Goal: Task Accomplishment & Management: Use online tool/utility

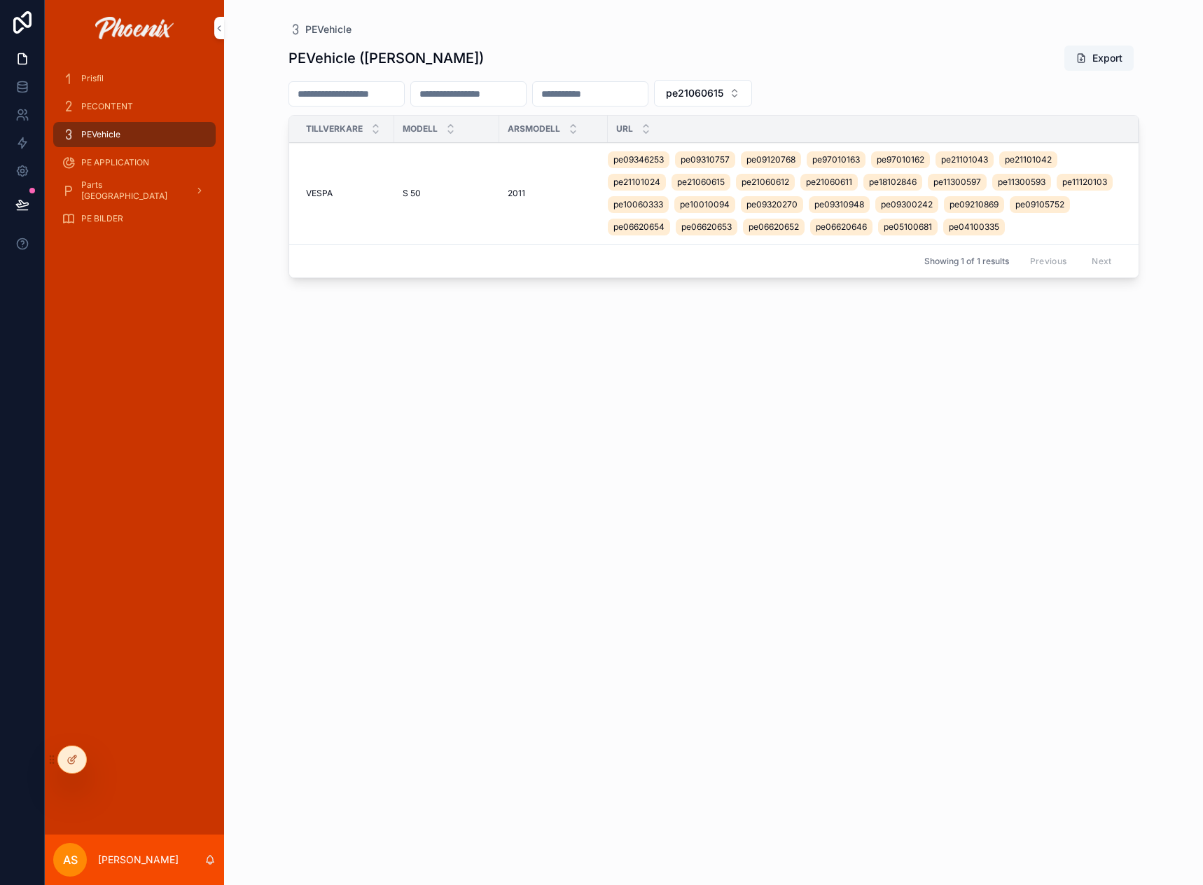
drag, startPoint x: 0, startPoint y: 0, endPoint x: 118, endPoint y: 104, distance: 156.8
click at [118, 104] on span "PECONTENT" at bounding box center [107, 106] width 52 height 11
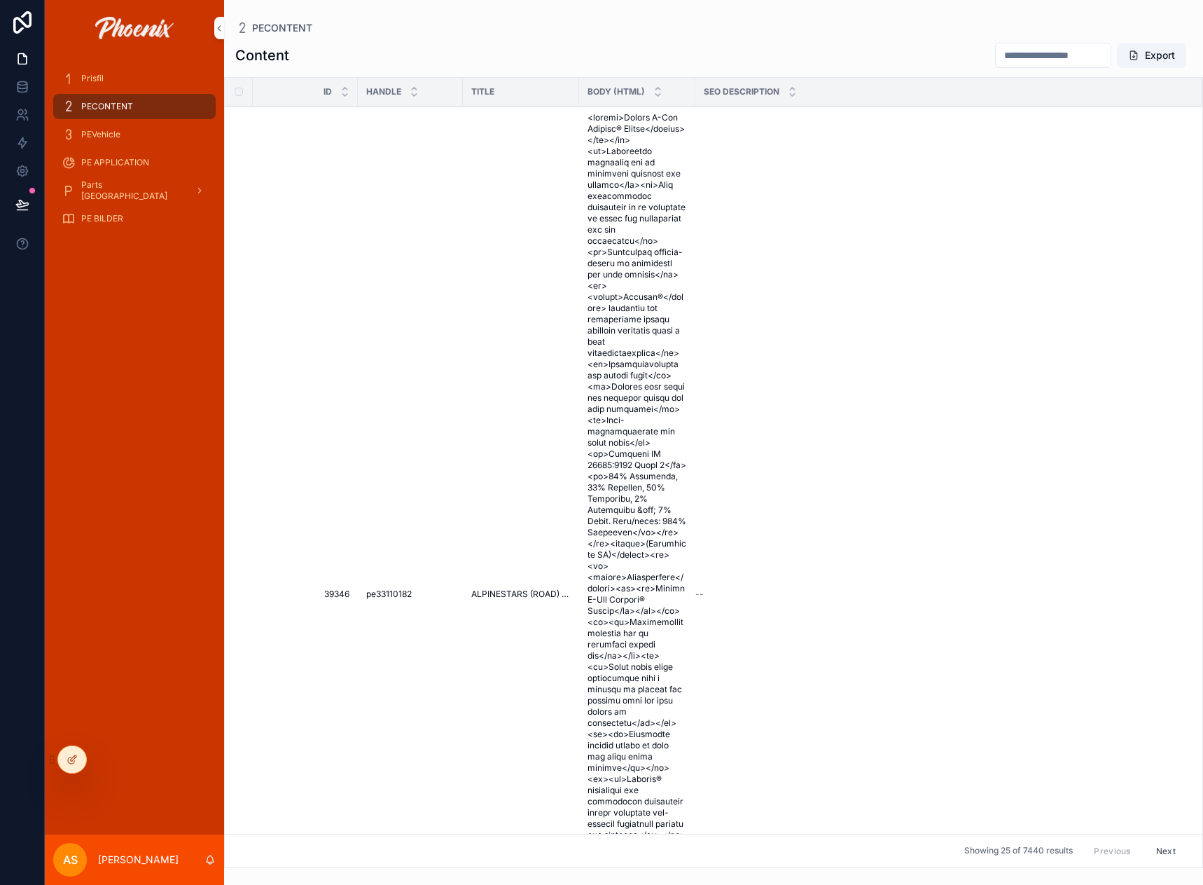
click at [90, 137] on span "PEVehicle" at bounding box center [100, 134] width 39 height 11
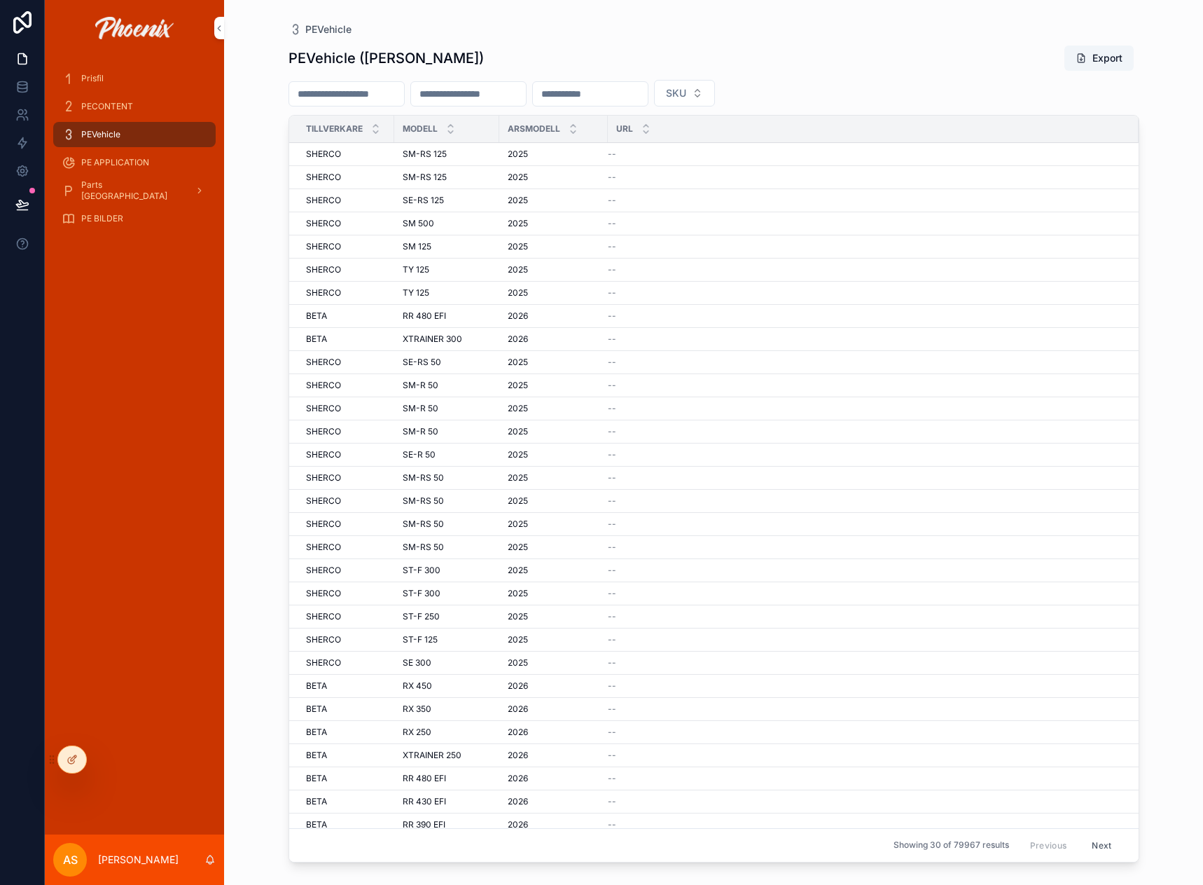
click at [136, 162] on span "PE APPLICATION" at bounding box center [115, 162] width 68 height 11
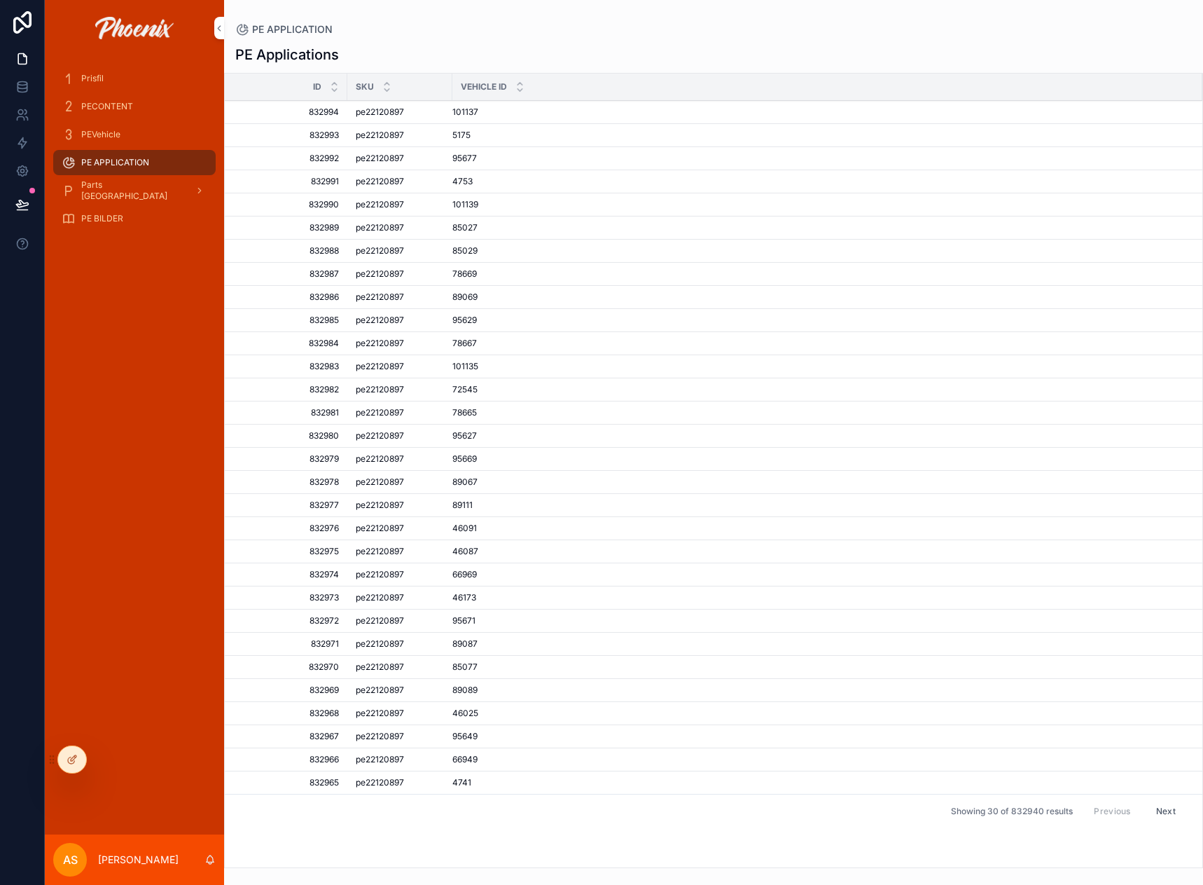
drag, startPoint x: 155, startPoint y: 385, endPoint x: 163, endPoint y: 383, distance: 8.0
click at [32, 92] on link at bounding box center [22, 87] width 44 height 28
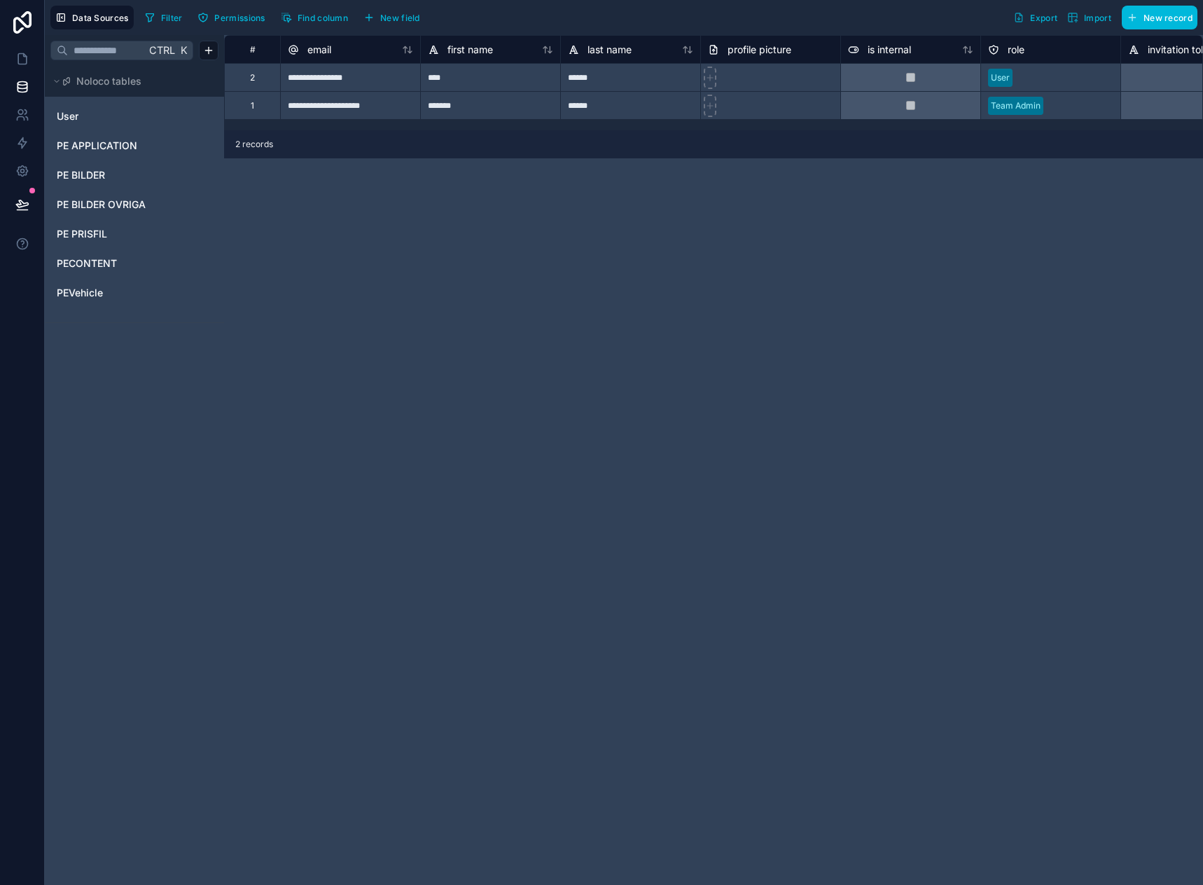
click at [106, 260] on span "PECONTENT" at bounding box center [87, 263] width 60 height 14
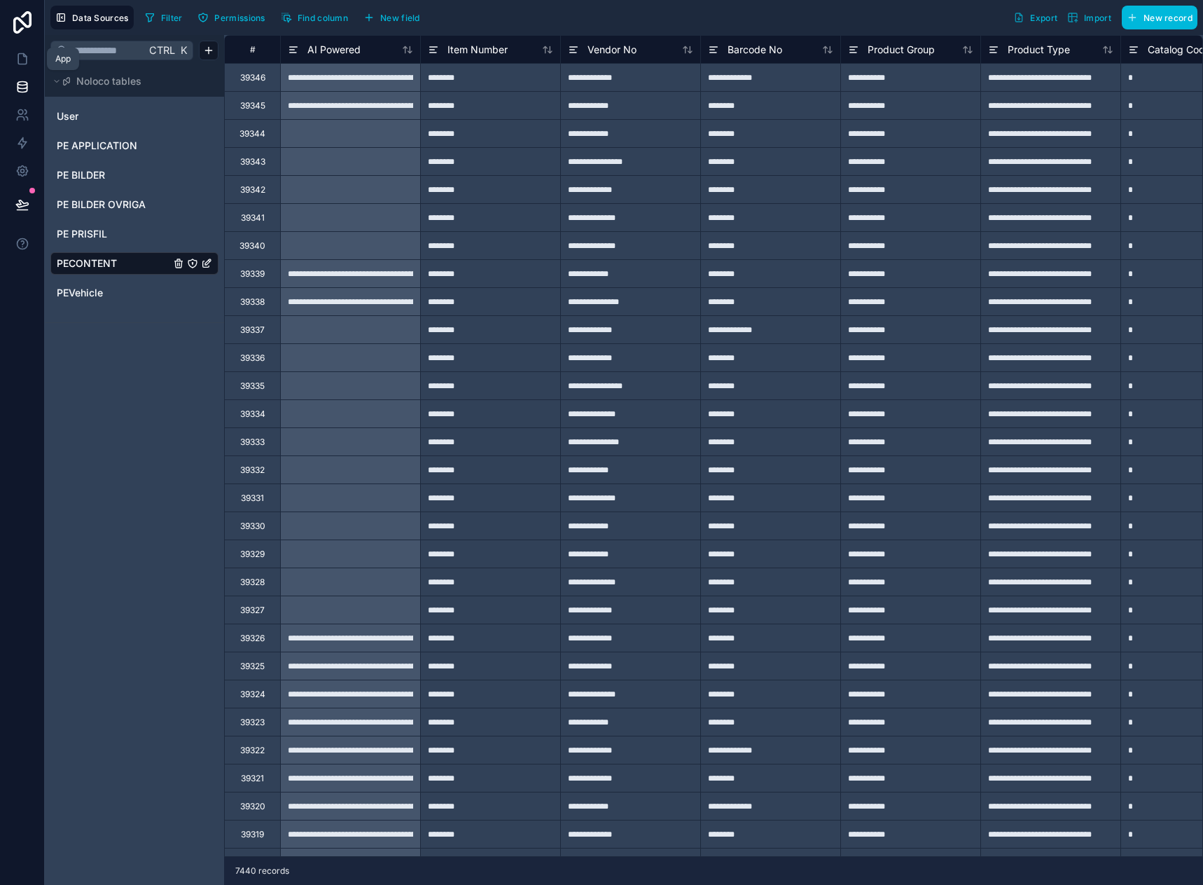
click at [20, 55] on icon at bounding box center [22, 59] width 14 height 14
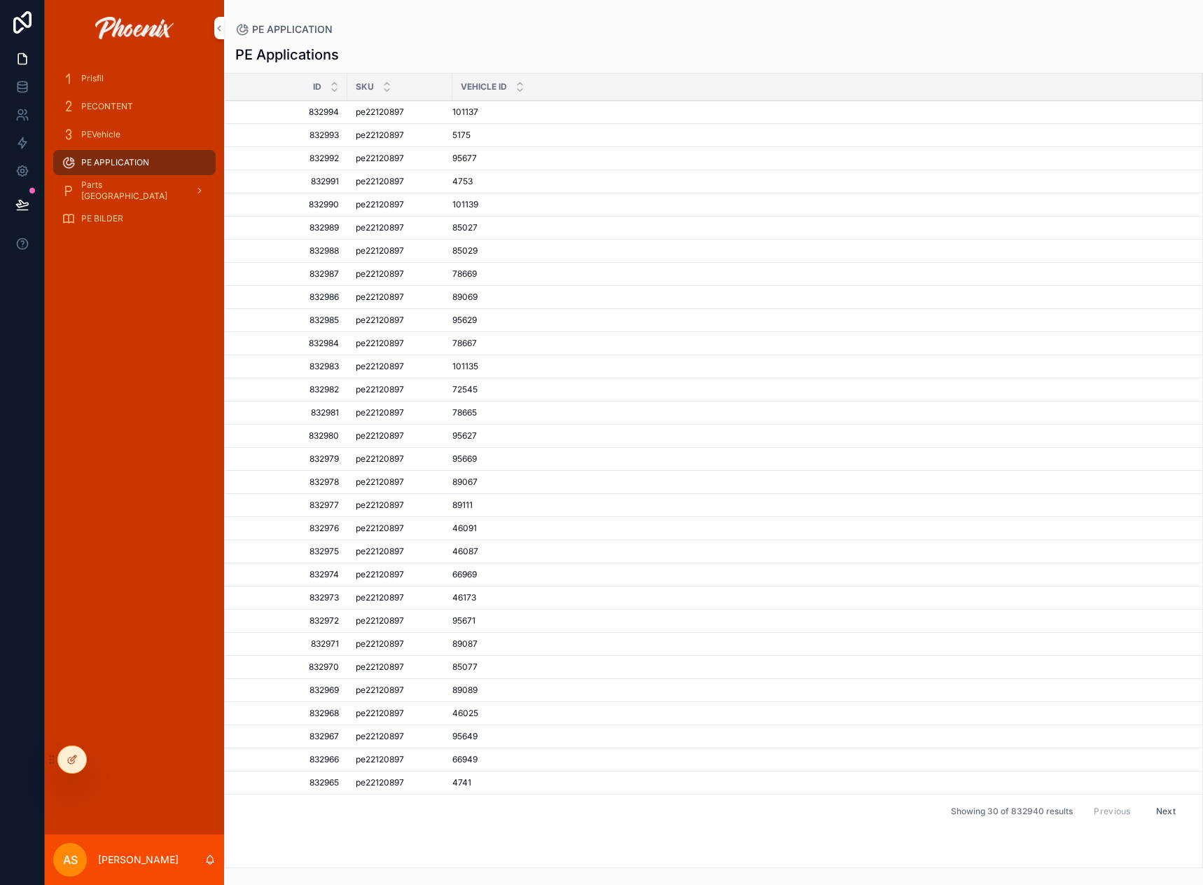
click at [97, 107] on span "PECONTENT" at bounding box center [107, 106] width 52 height 11
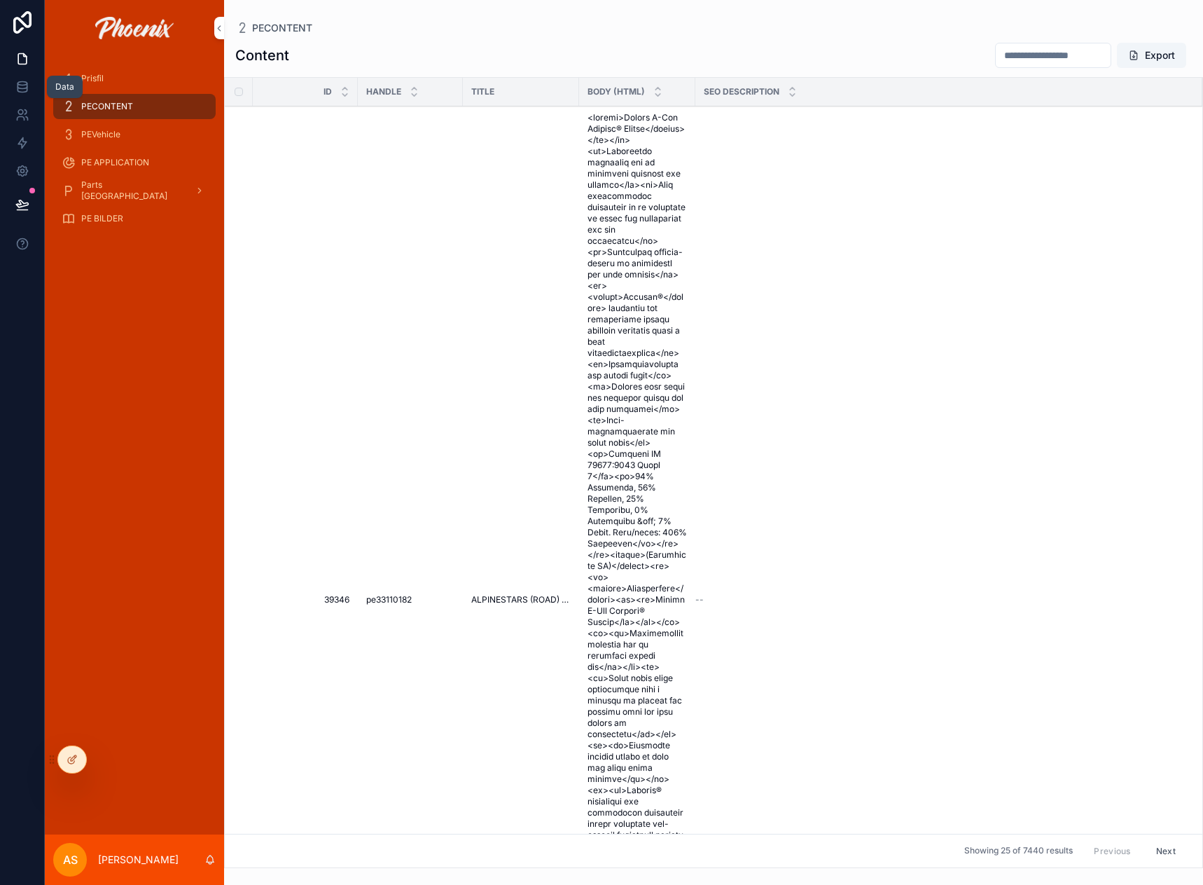
click at [24, 79] on link at bounding box center [22, 87] width 44 height 28
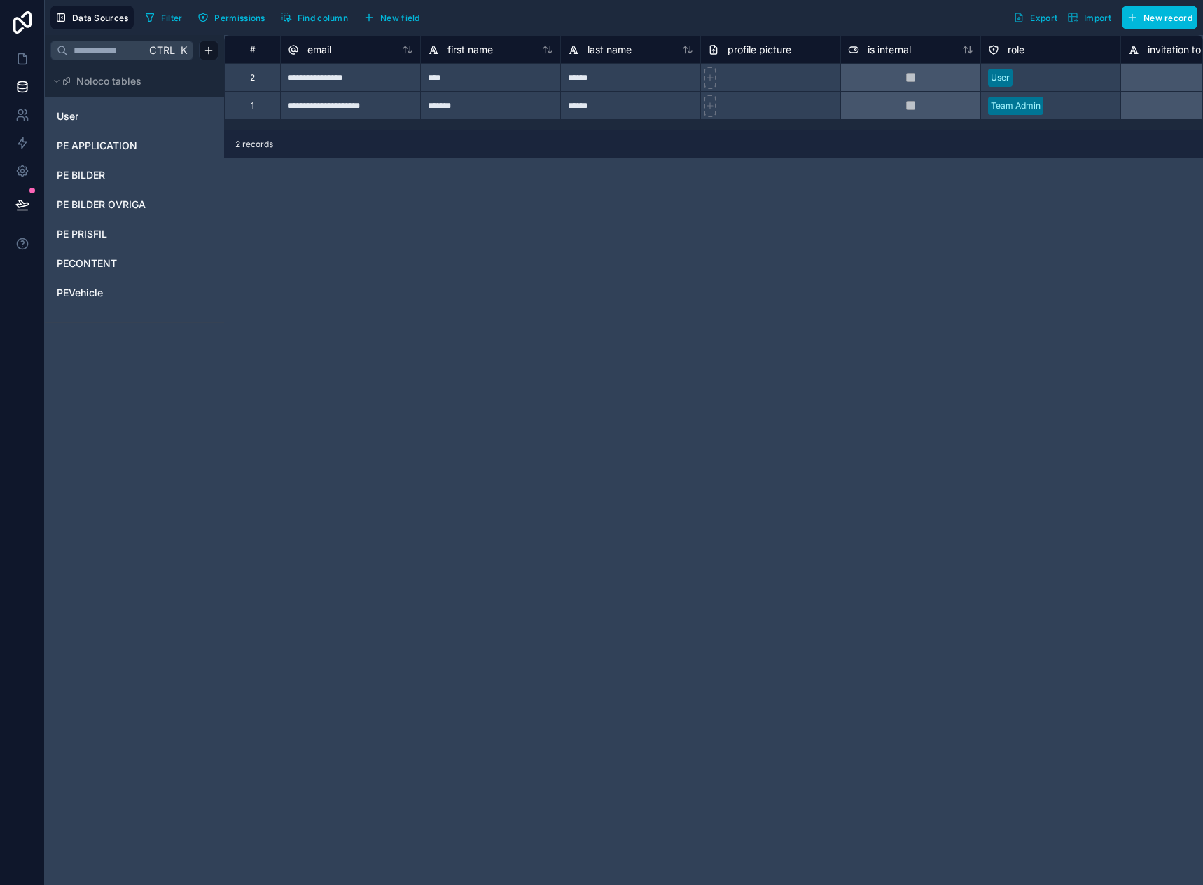
click at [98, 263] on span "PECONTENT" at bounding box center [87, 263] width 60 height 14
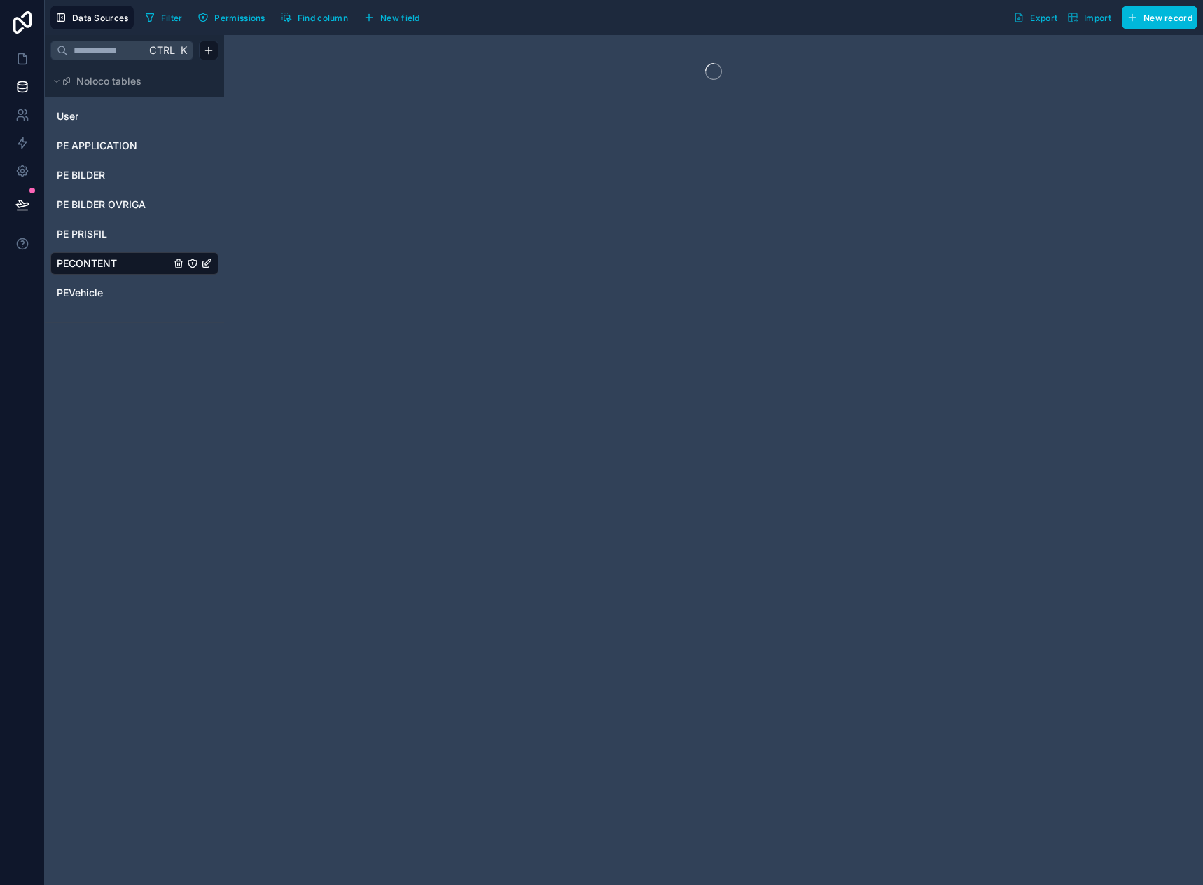
click at [1101, 17] on span "Import" at bounding box center [1097, 18] width 27 height 11
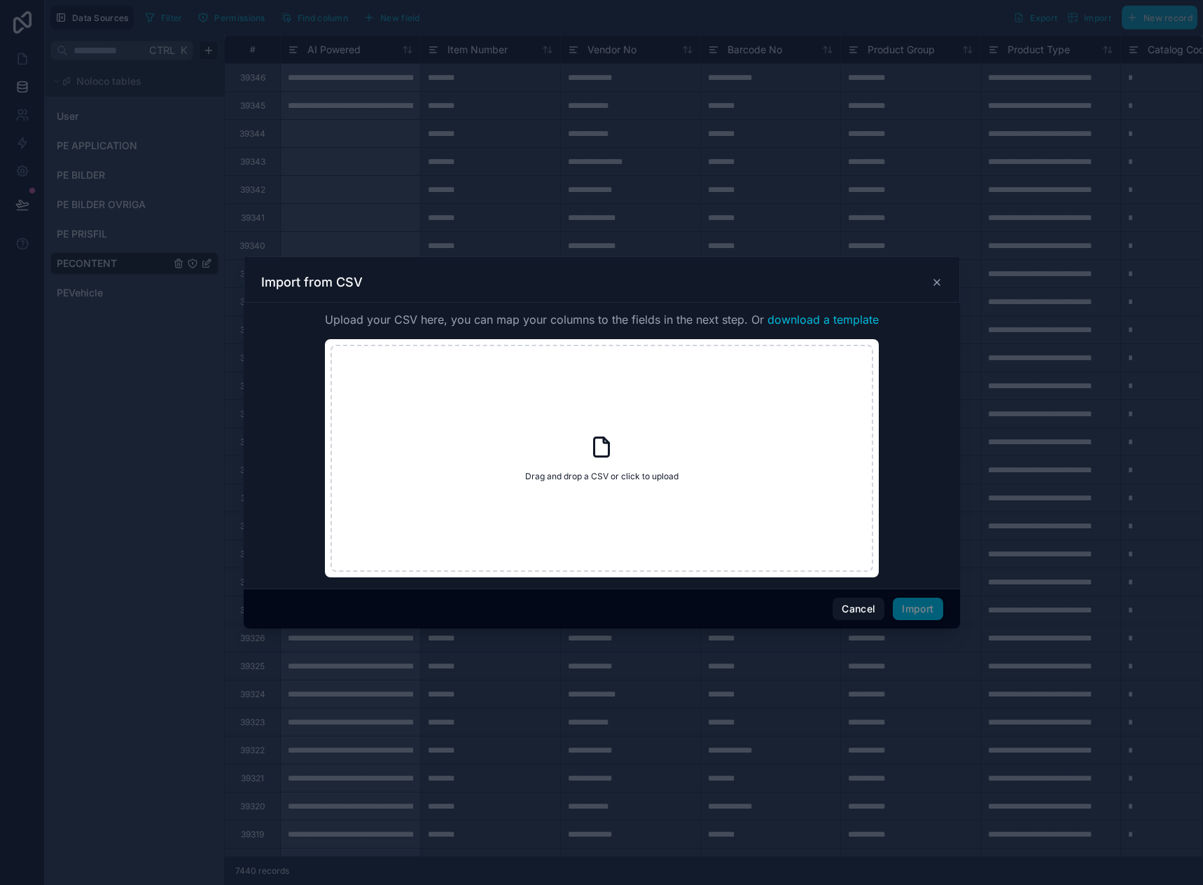
click at [609, 447] on icon at bounding box center [602, 447] width 15 height 19
type input "**********"
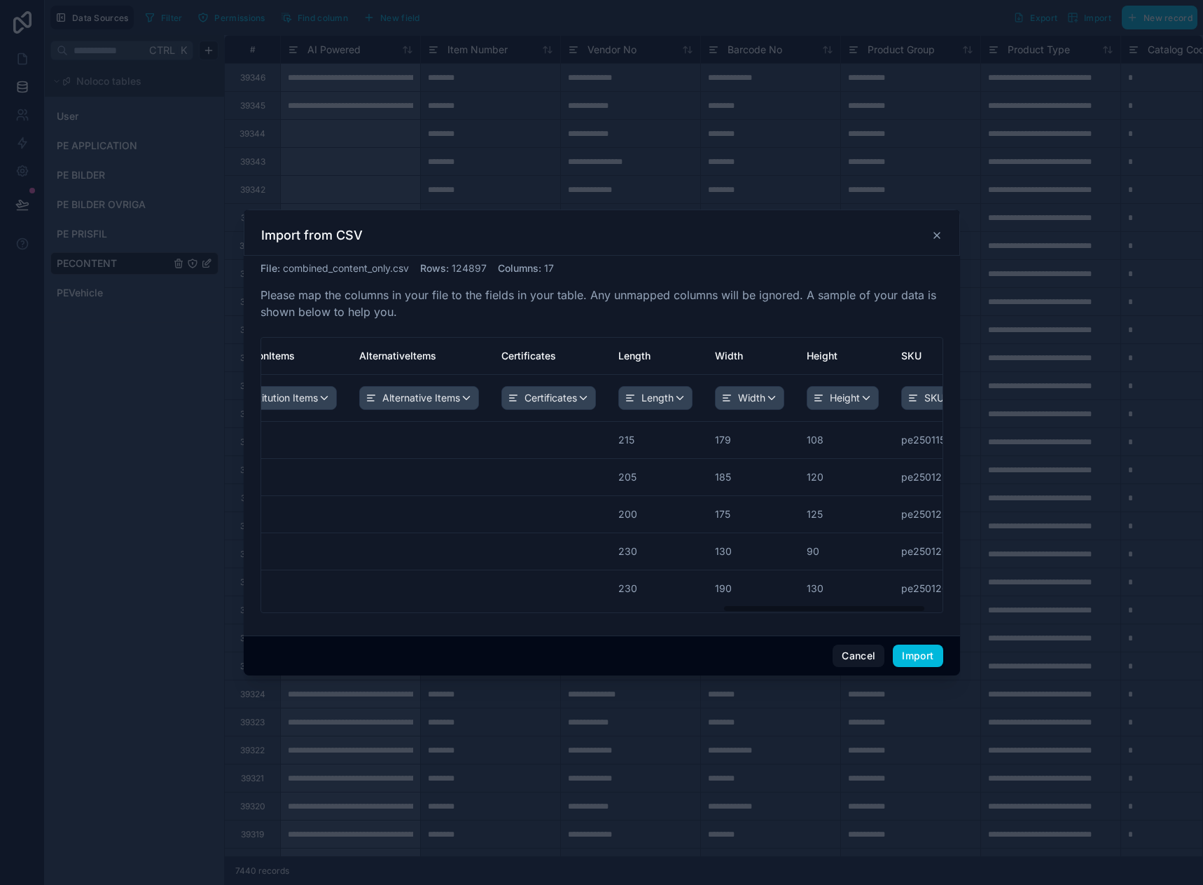
scroll to position [0, 1598]
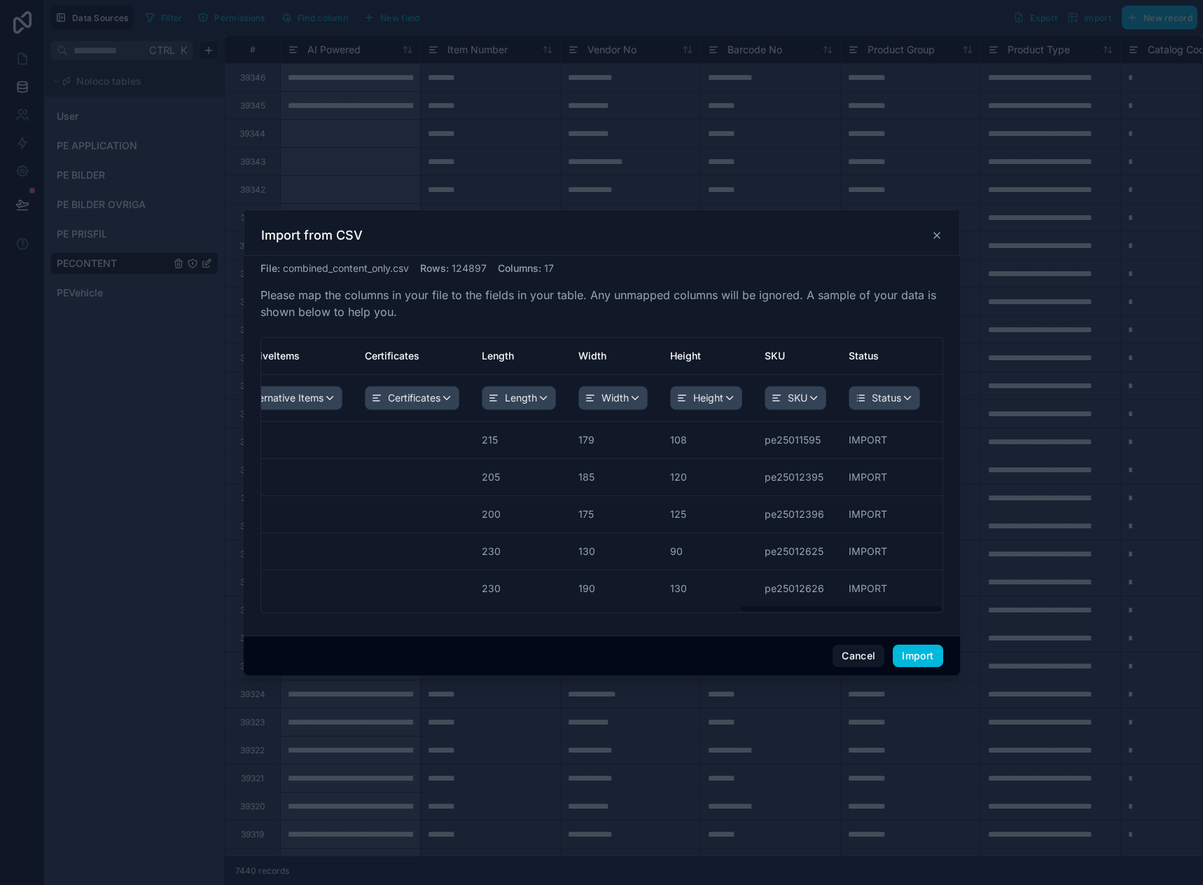
drag, startPoint x: 415, startPoint y: 609, endPoint x: 935, endPoint y: 613, distance: 520.5
click at [935, 613] on div "ItemNumber VendorNo BarcodeNo ProductGroup ProductType CatalogCode PartDescript…" at bounding box center [602, 475] width 683 height 276
click at [923, 651] on button "Import" at bounding box center [918, 655] width 50 height 22
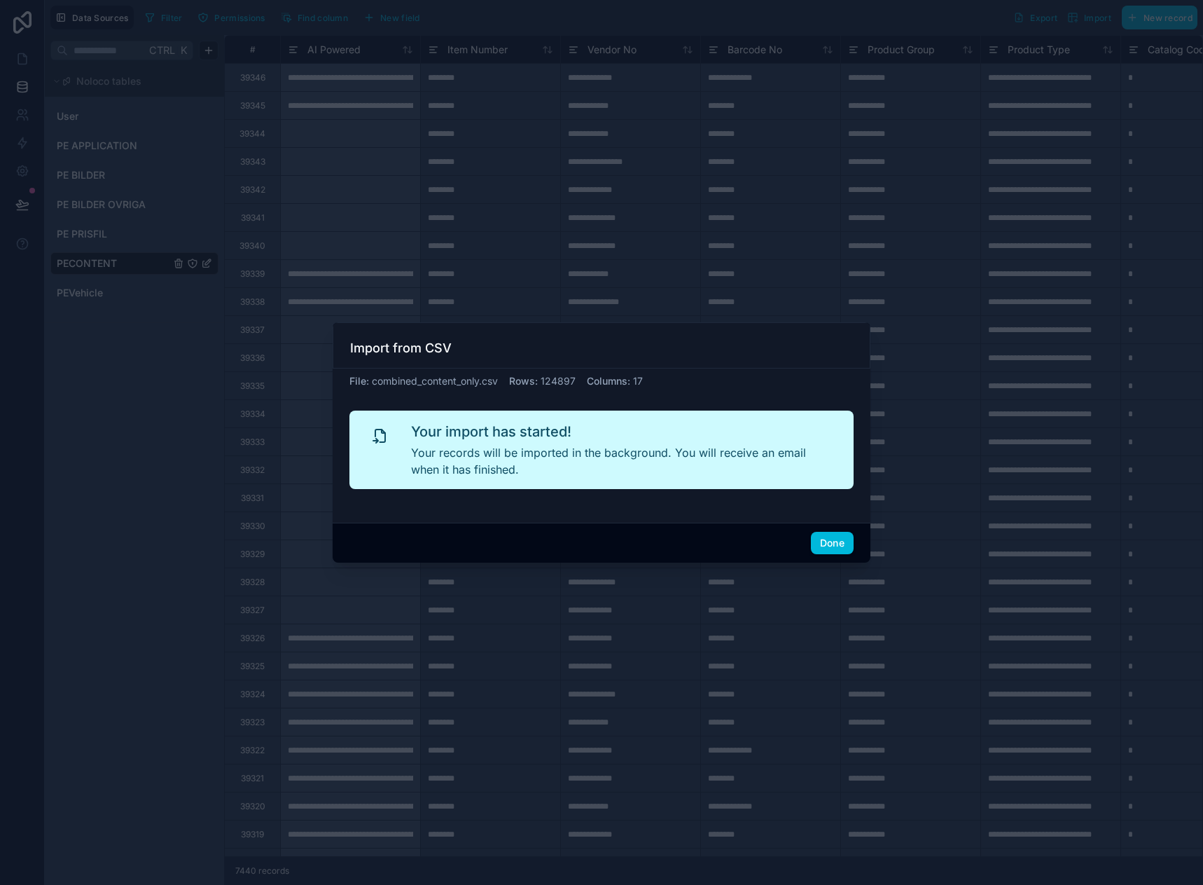
click at [852, 541] on button "Done" at bounding box center [832, 543] width 43 height 22
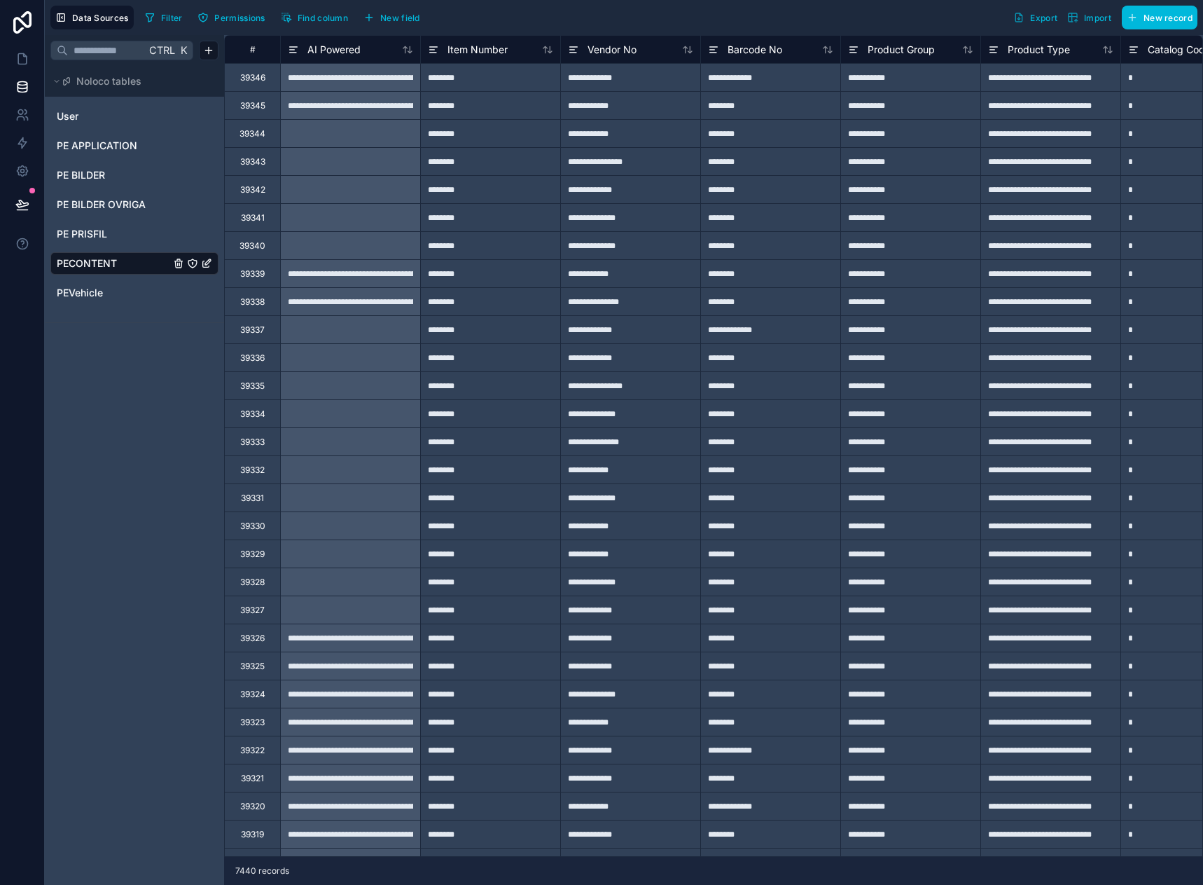
click at [100, 289] on span "PEVehicle" at bounding box center [80, 293] width 46 height 14
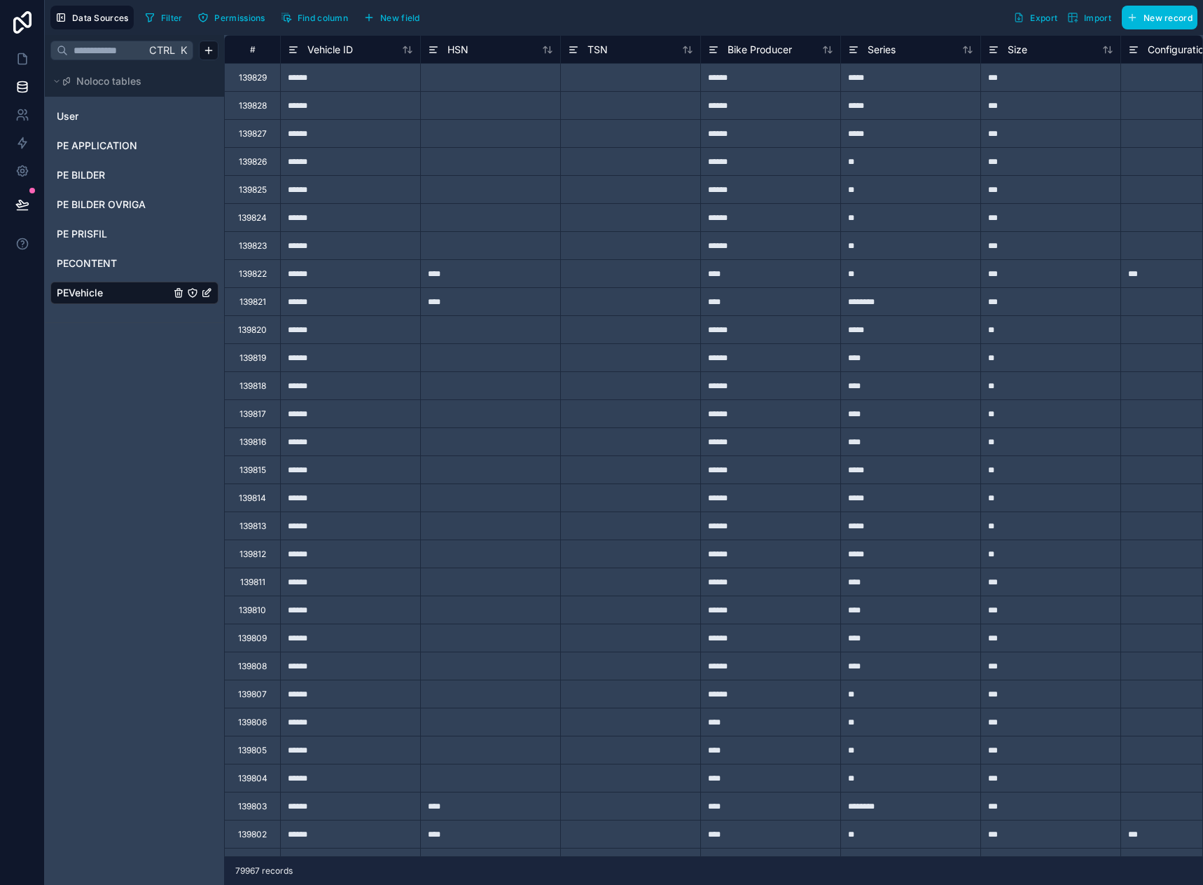
click at [115, 141] on span "PE APPLICATION" at bounding box center [97, 146] width 81 height 14
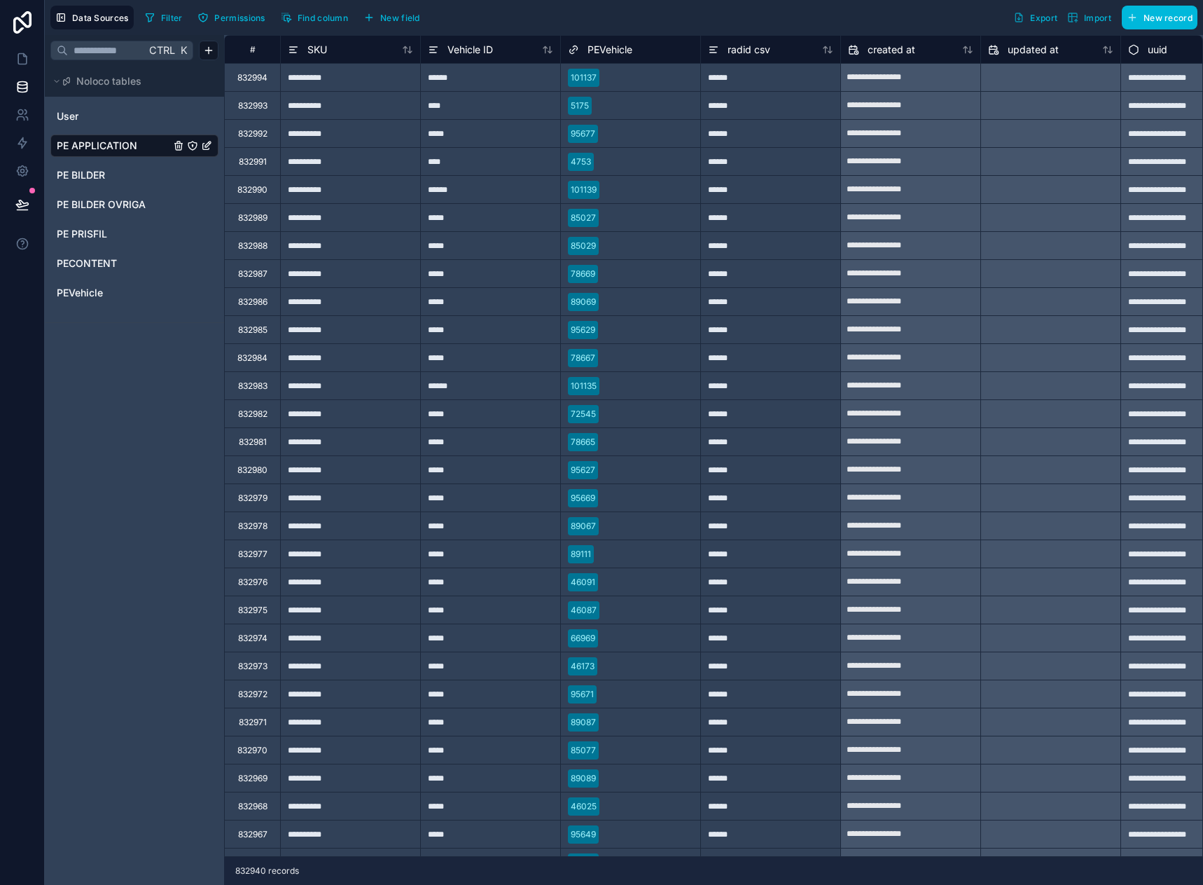
click at [1098, 21] on span "Import" at bounding box center [1097, 18] width 27 height 11
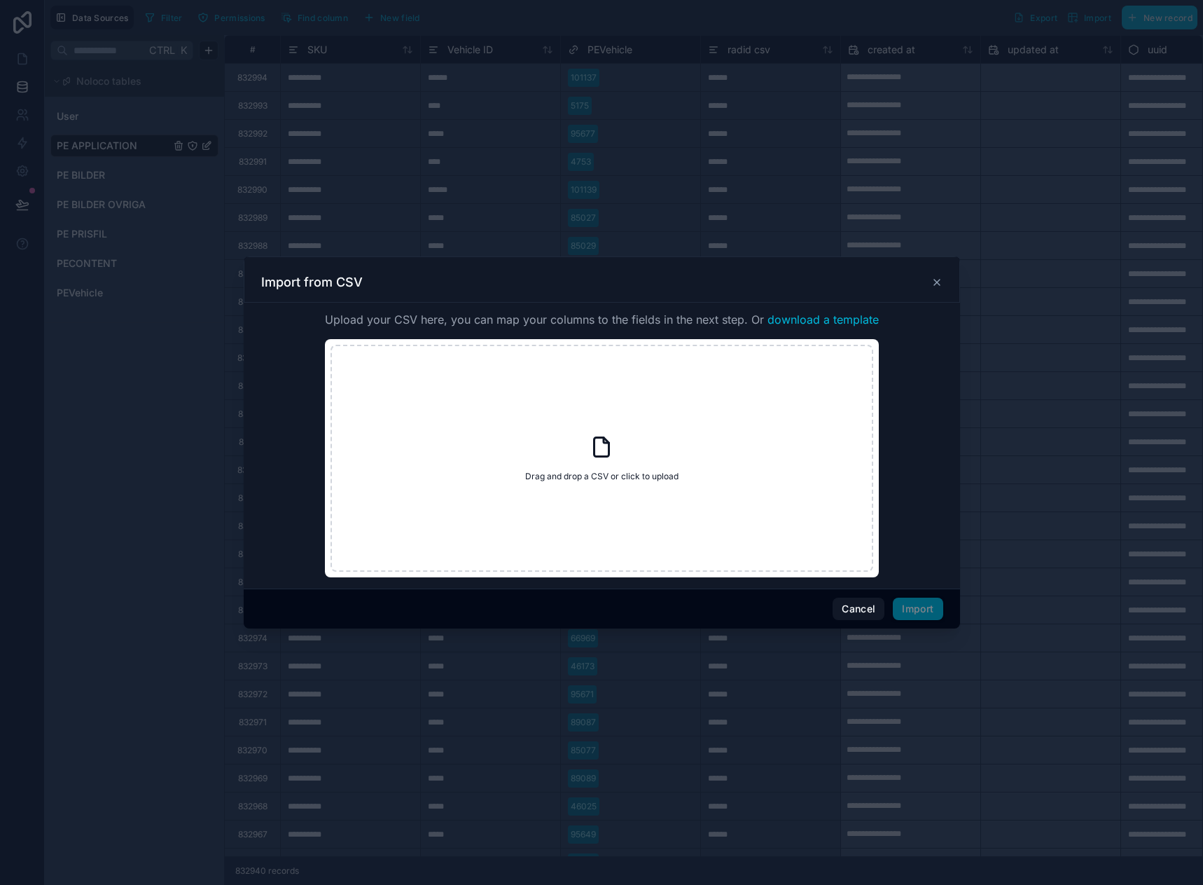
click at [575, 474] on span "Drag and drop a CSV or click to upload" at bounding box center [601, 476] width 153 height 11
type input "**********"
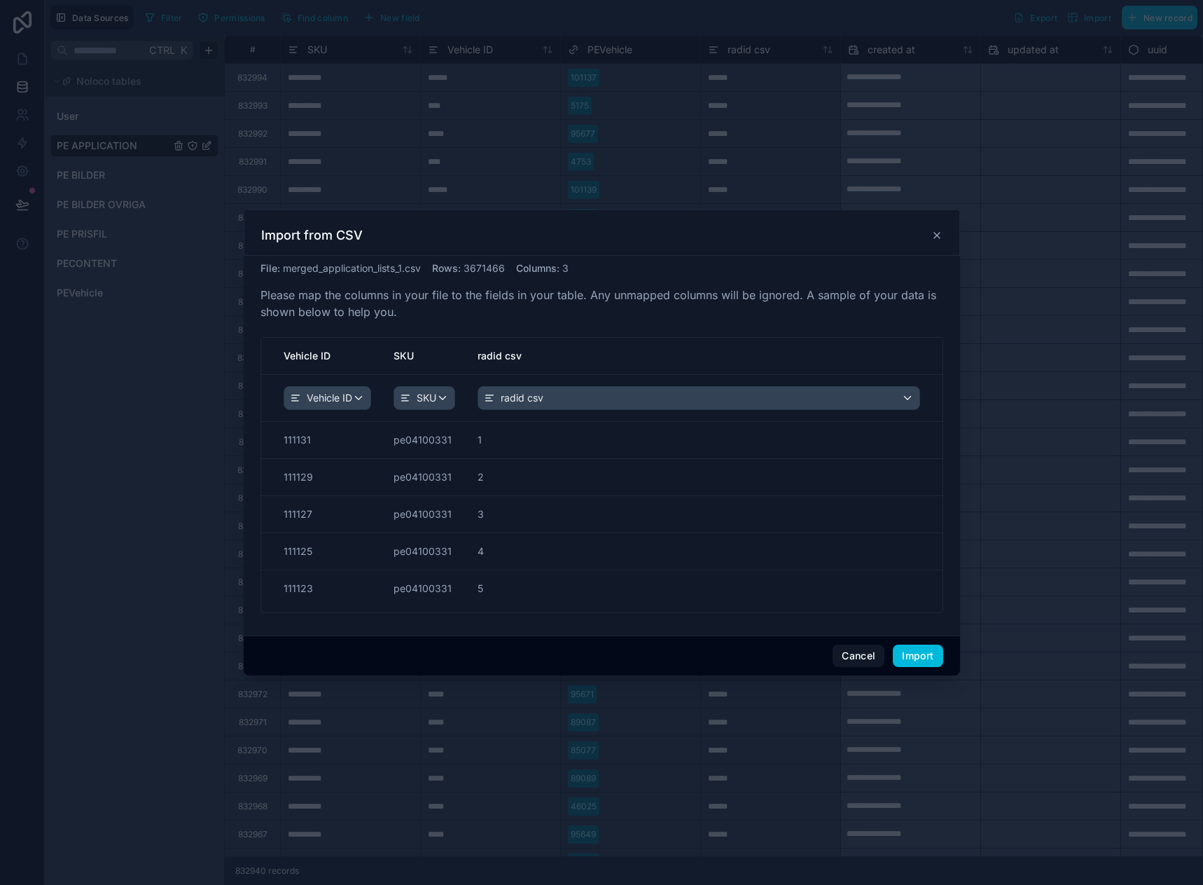
click at [930, 654] on button "Import" at bounding box center [918, 655] width 50 height 22
click at [913, 640] on div "Cancel Import" at bounding box center [602, 655] width 717 height 40
click at [910, 647] on button "Import" at bounding box center [918, 655] width 50 height 22
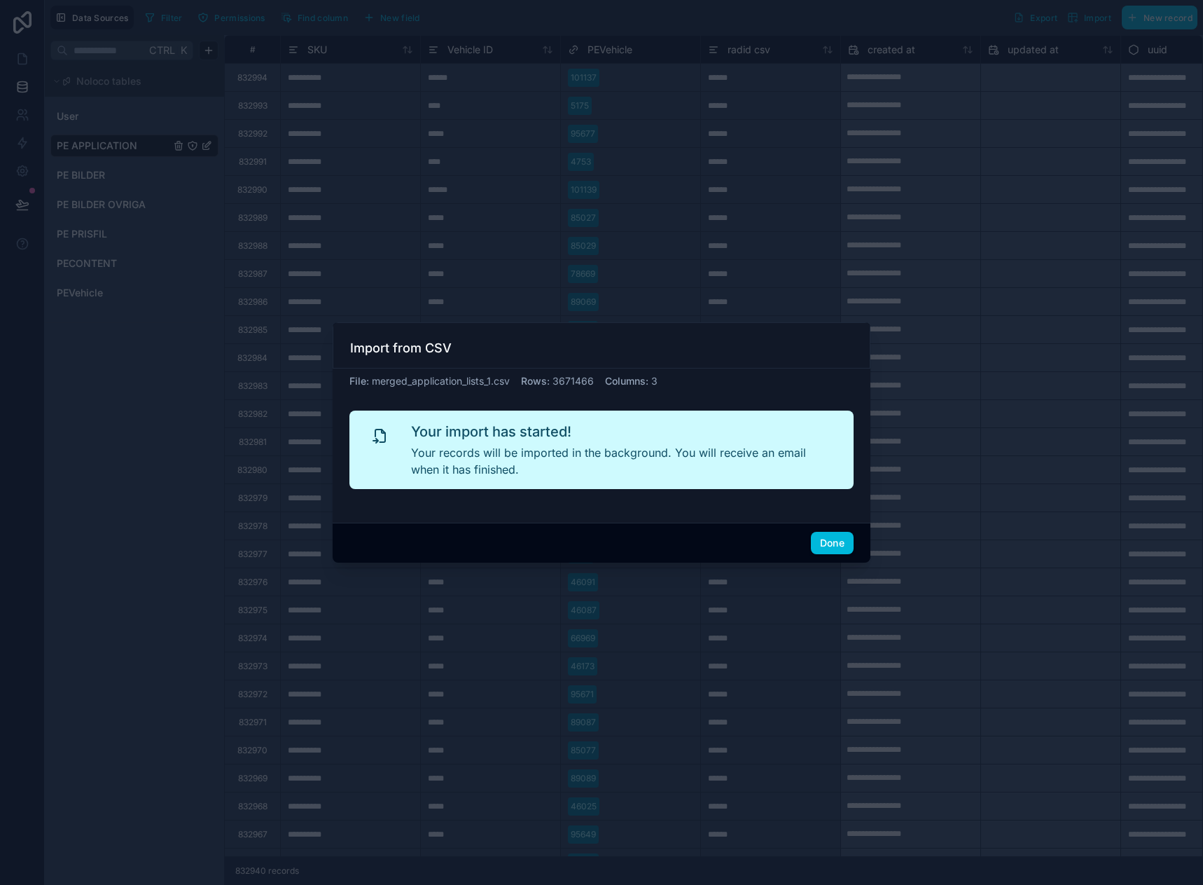
click at [834, 539] on button "Done" at bounding box center [832, 543] width 43 height 22
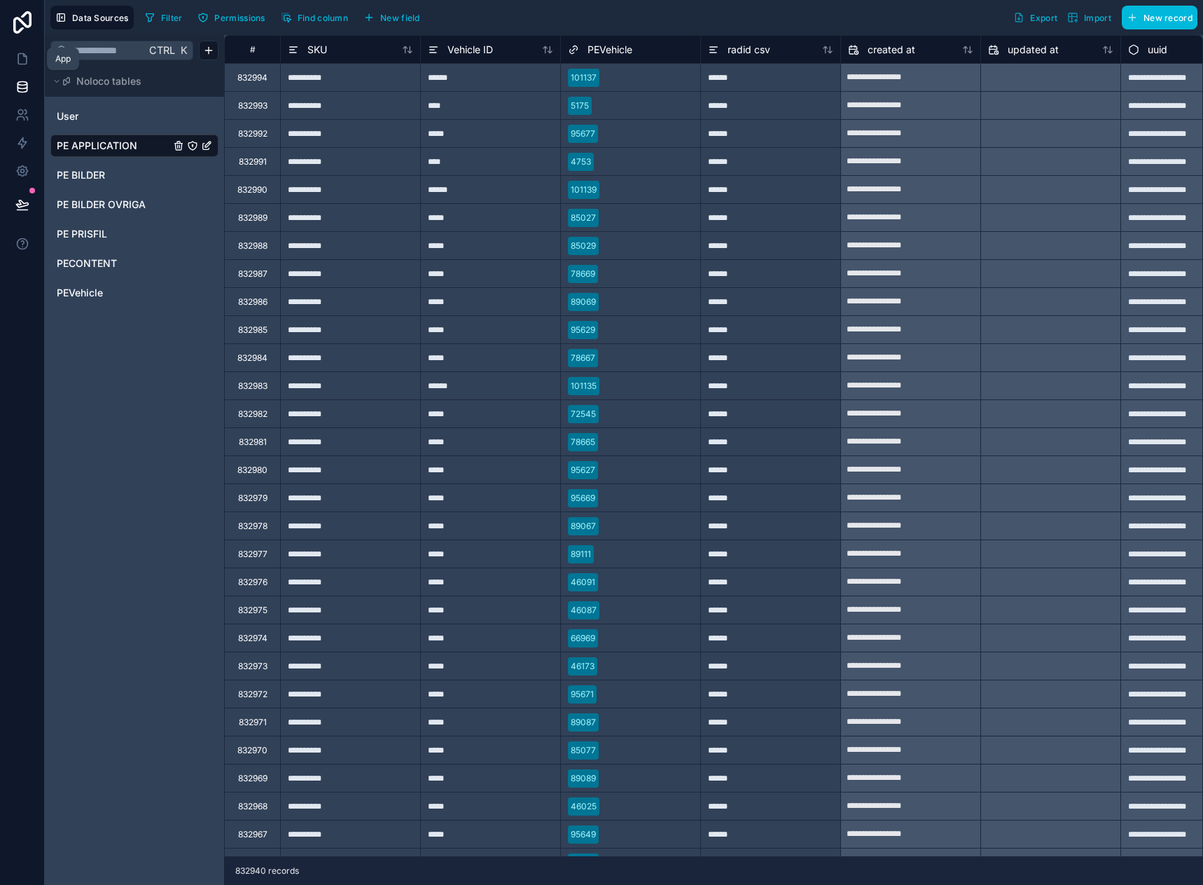
click at [20, 54] on icon at bounding box center [22, 59] width 8 height 11
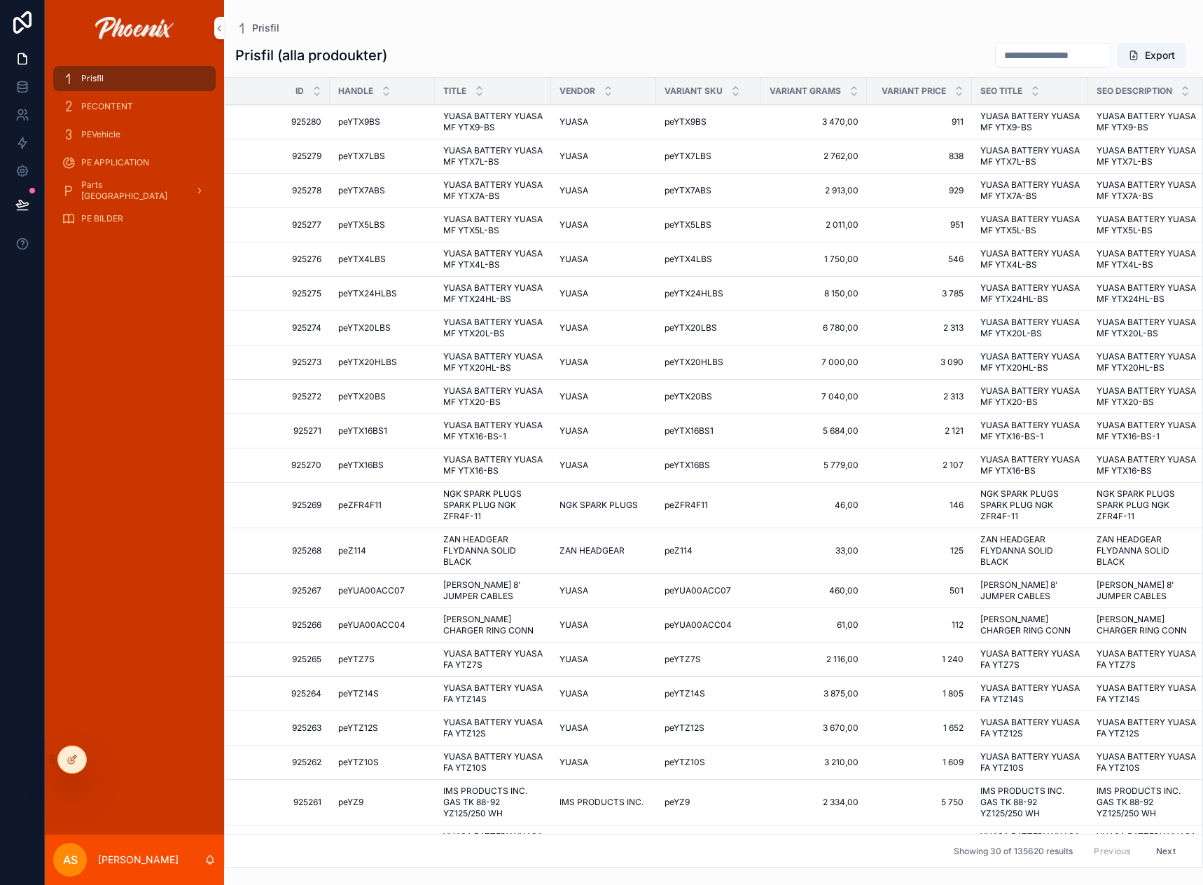
click at [90, 149] on div "PE APPLICATION" at bounding box center [134, 163] width 179 height 28
click at [90, 153] on div "PE APPLICATION" at bounding box center [135, 162] width 146 height 22
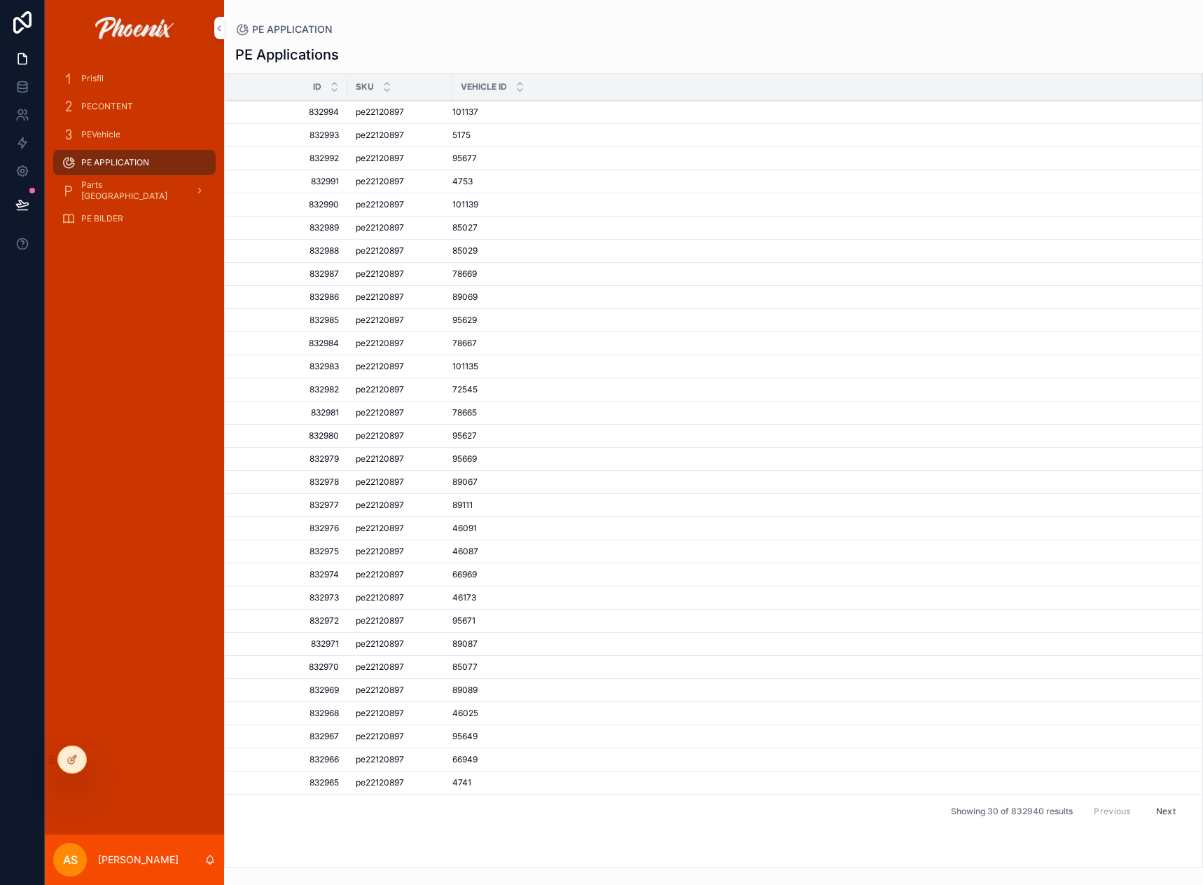
click at [118, 136] on span "PEVehicle" at bounding box center [100, 134] width 39 height 11
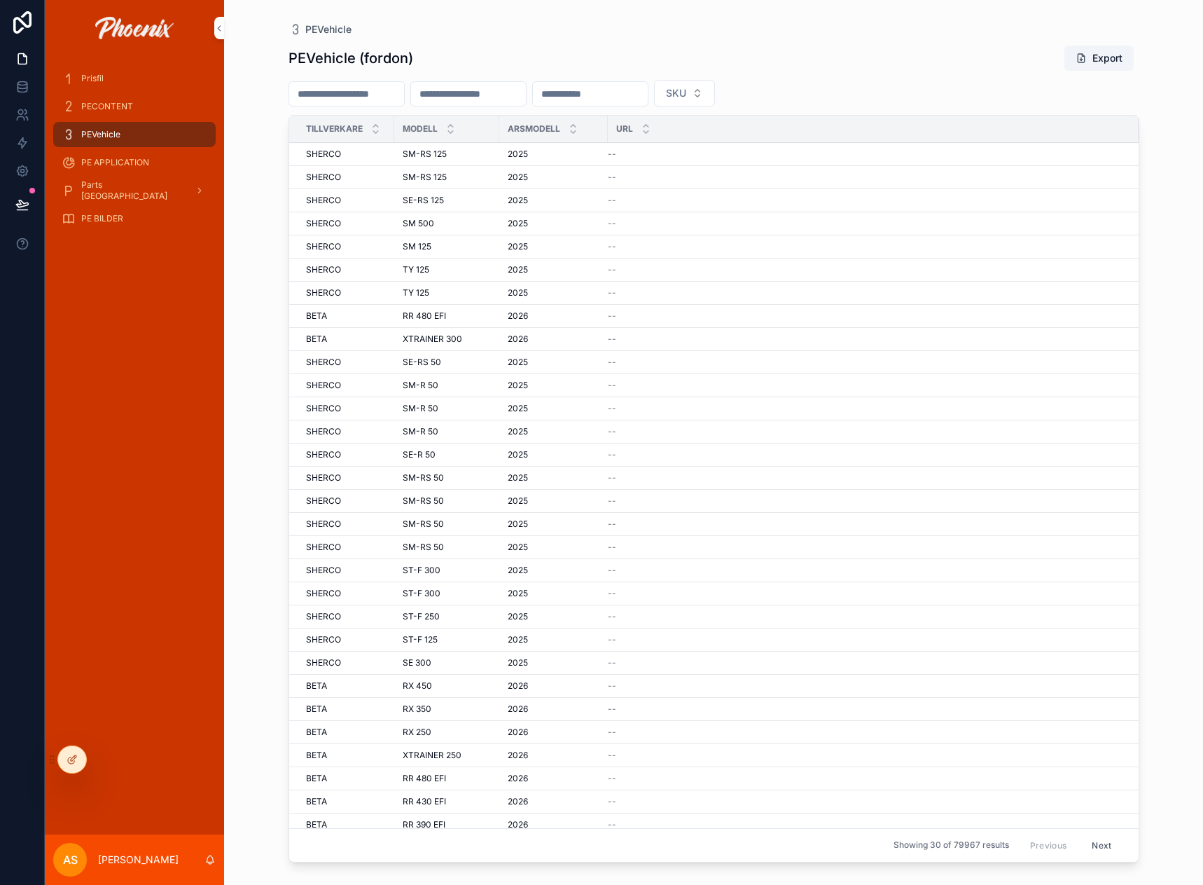
click at [151, 104] on div "PECONTENT" at bounding box center [135, 106] width 146 height 22
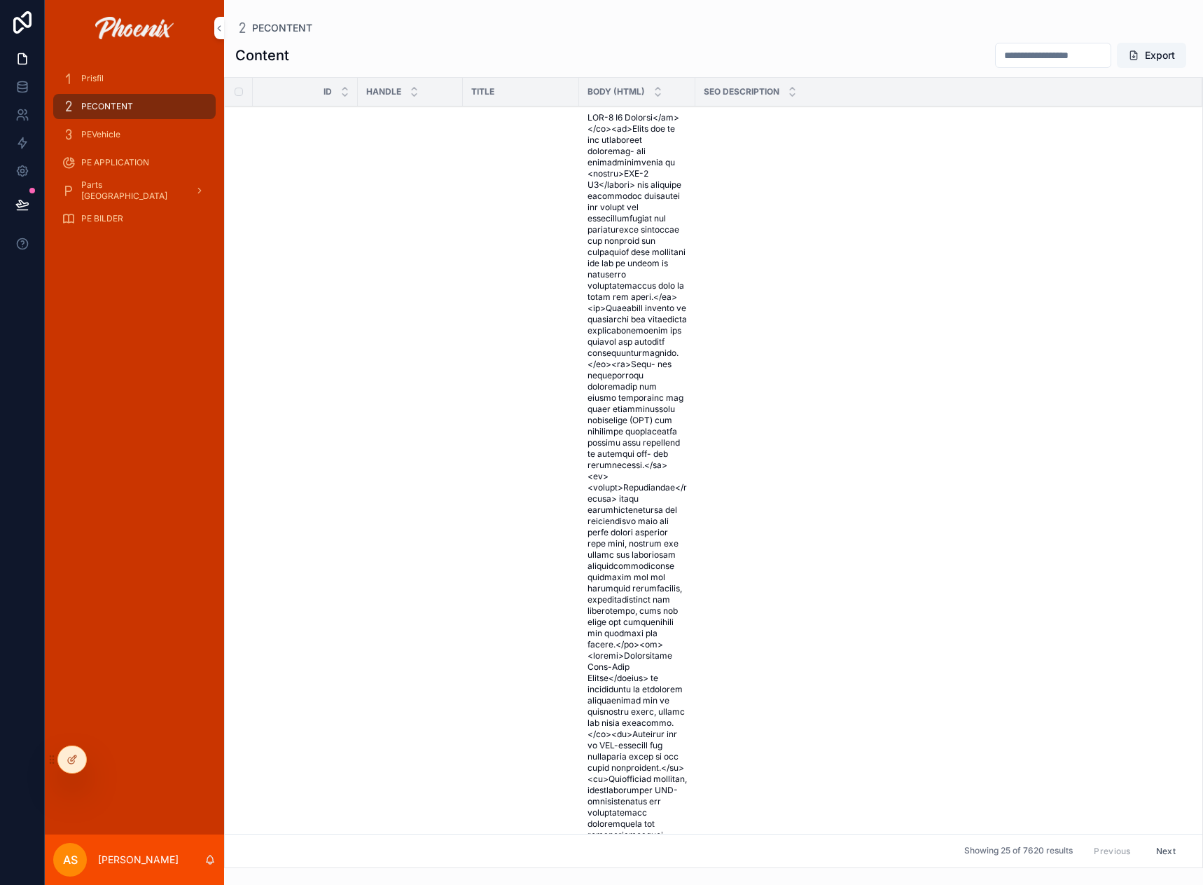
click at [134, 156] on div "PE APPLICATION" at bounding box center [135, 162] width 146 height 22
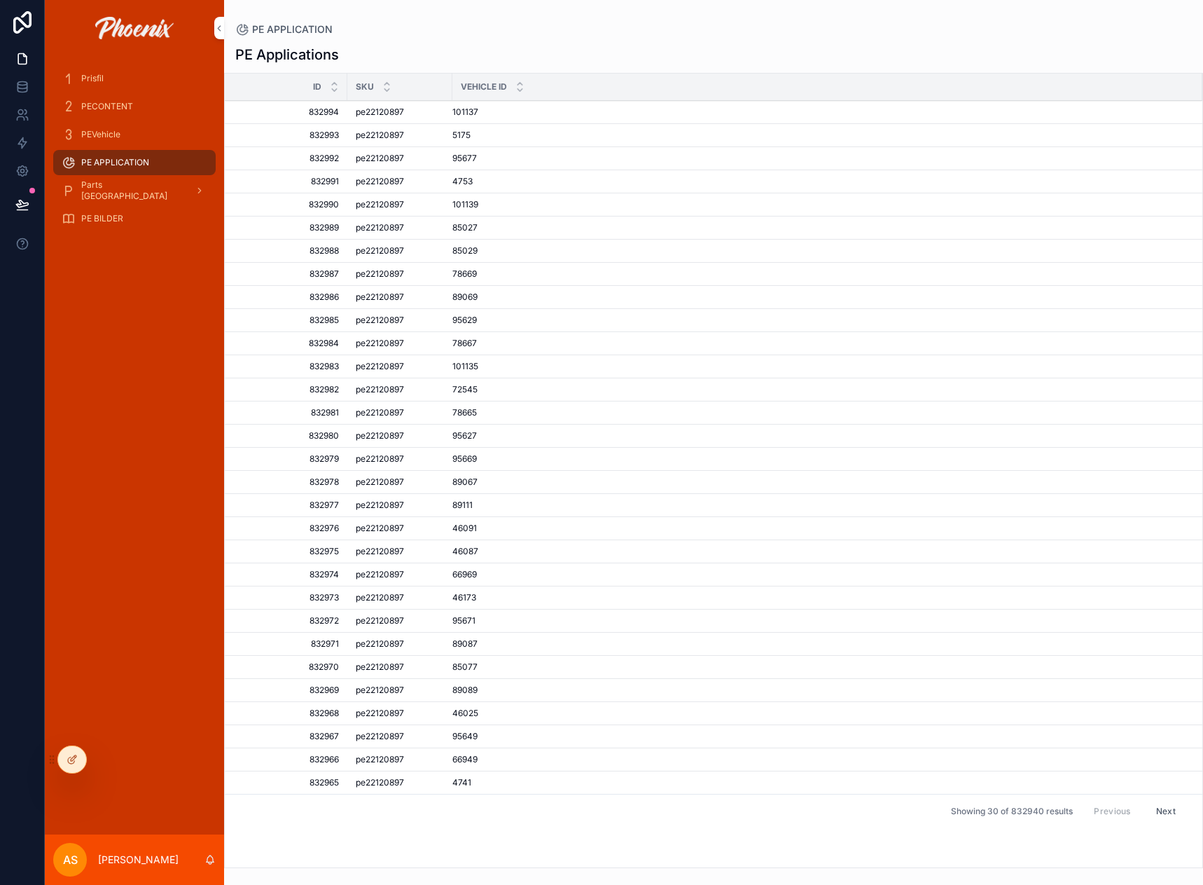
click at [121, 125] on div "PEVehicle" at bounding box center [135, 134] width 146 height 22
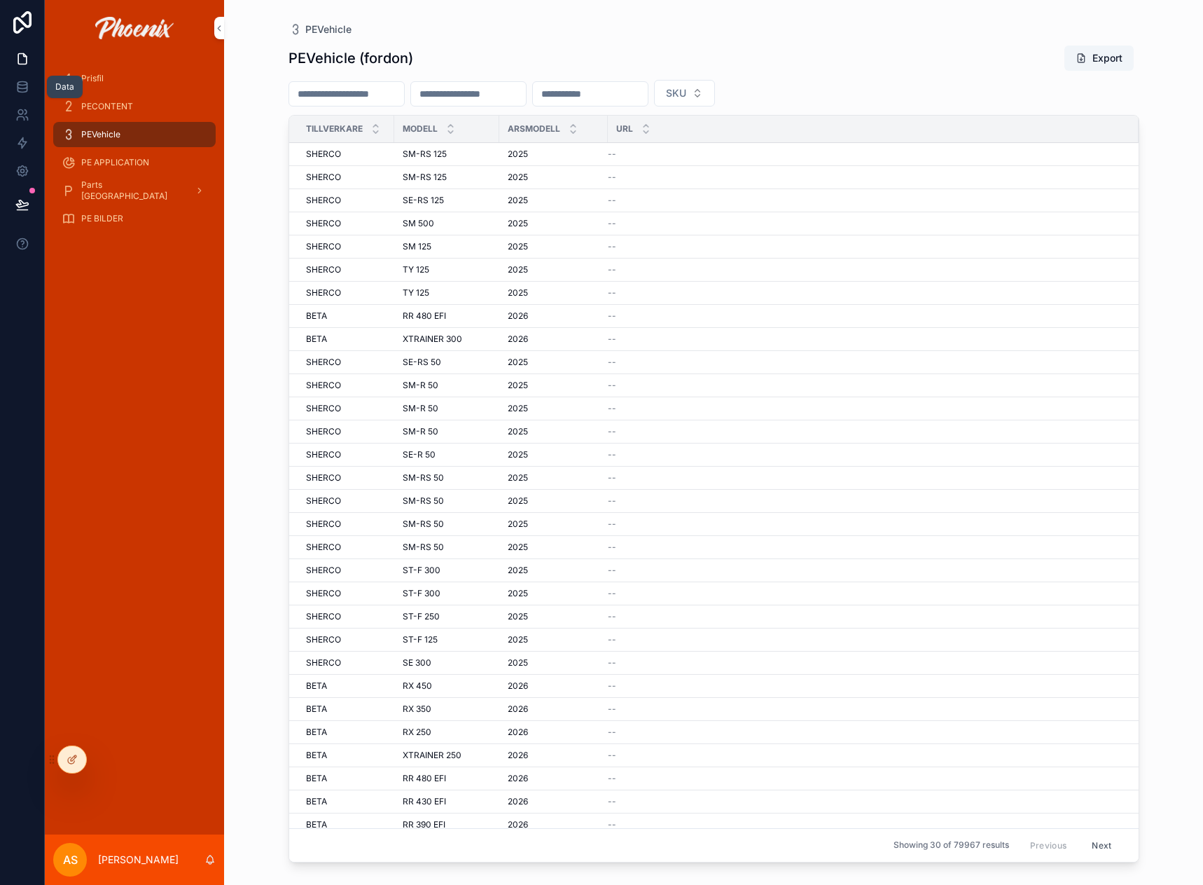
click at [24, 88] on icon at bounding box center [22, 86] width 9 height 6
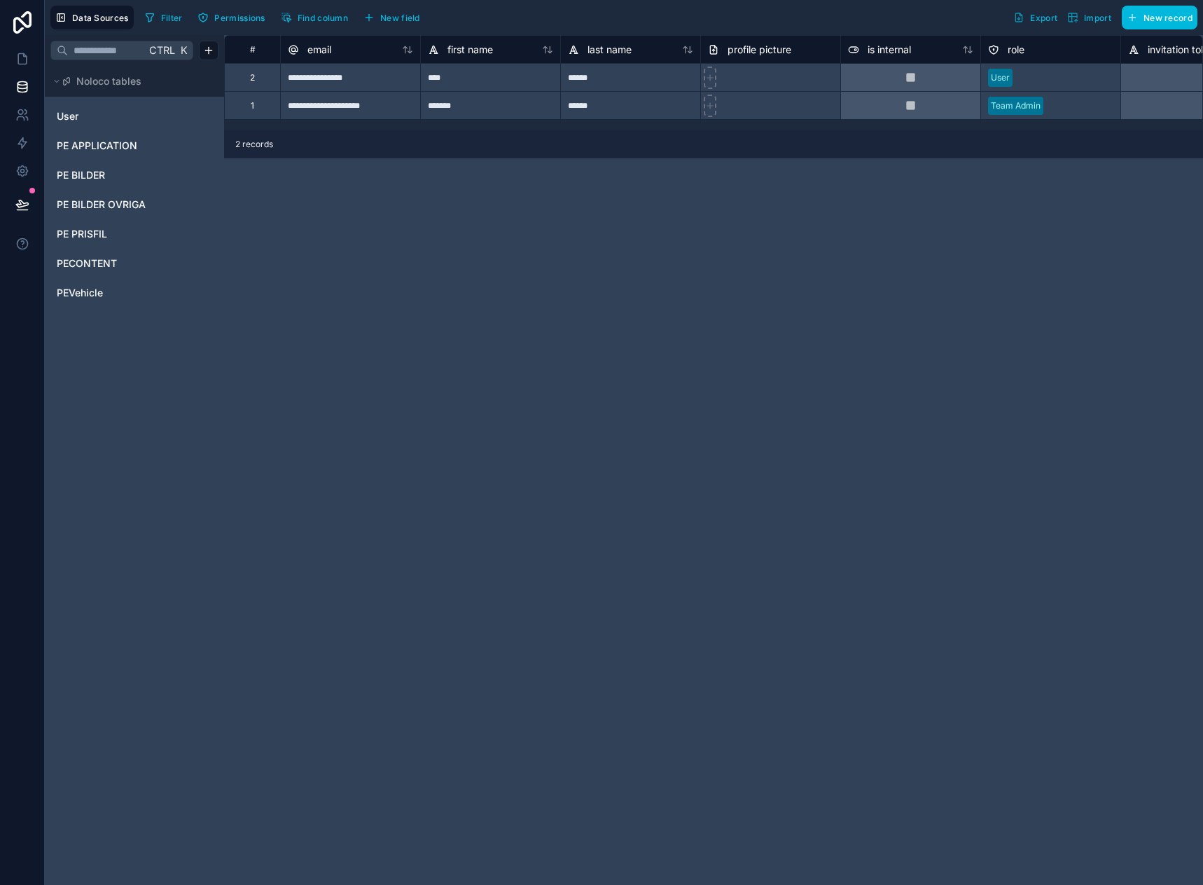
click at [85, 293] on span "PEVehicle" at bounding box center [80, 293] width 46 height 14
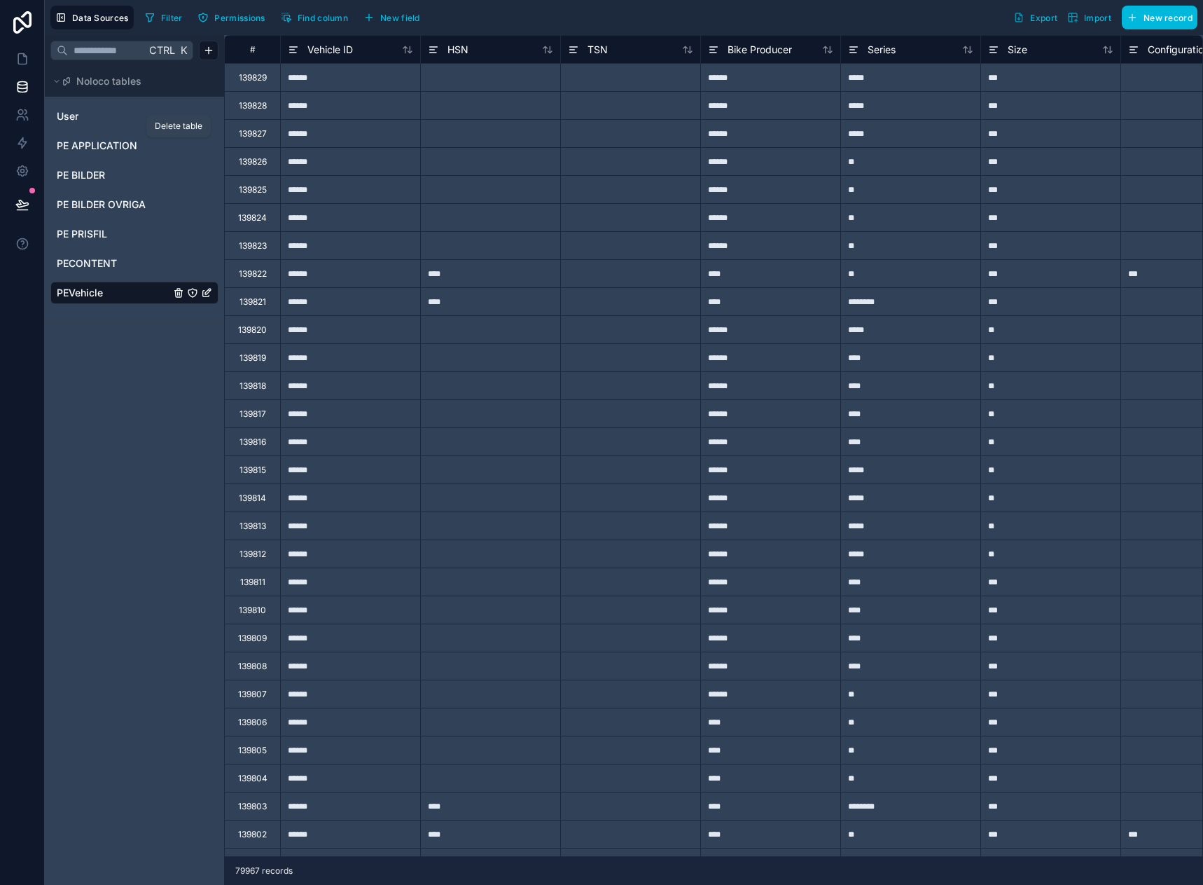
click at [179, 146] on icon "PE APPLICATION" at bounding box center [179, 146] width 0 height 3
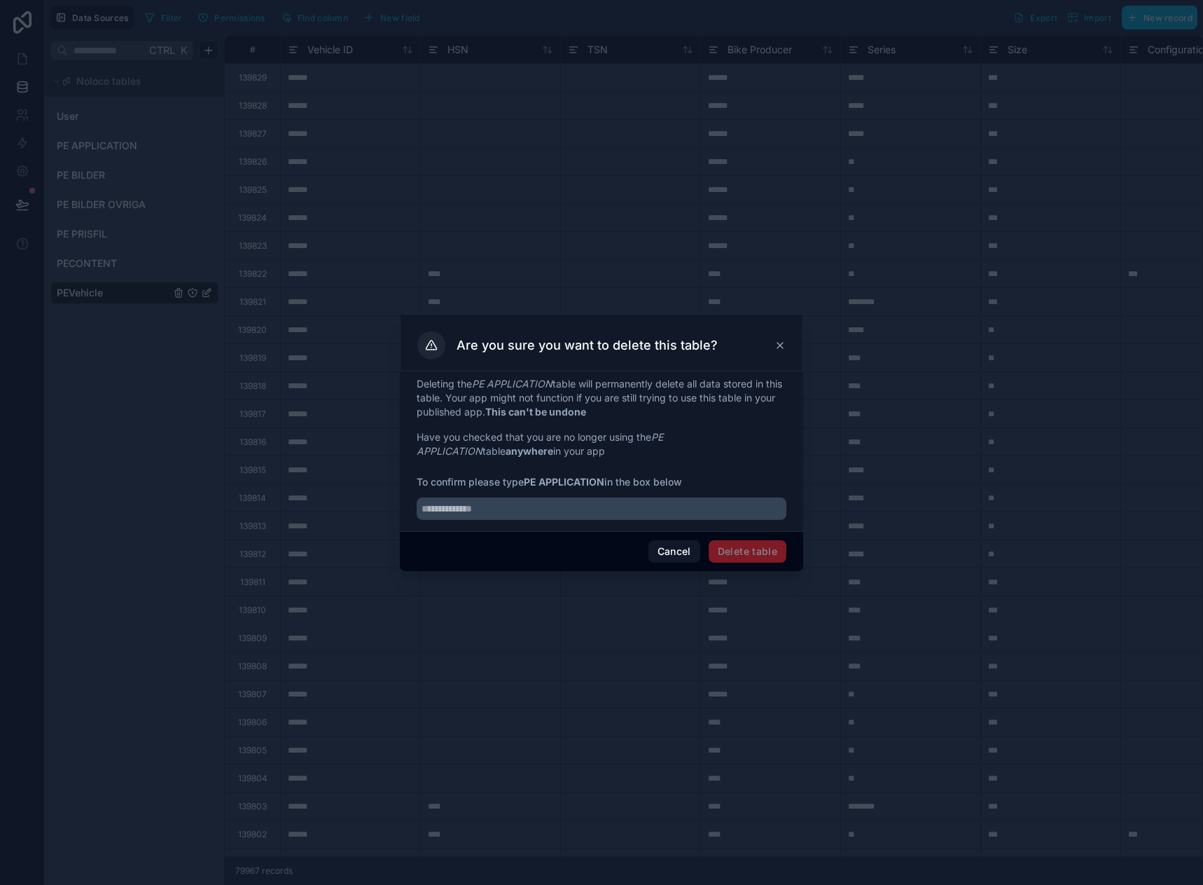
click at [534, 481] on strong "PE APPLICATION" at bounding box center [564, 482] width 81 height 12
drag, startPoint x: 534, startPoint y: 481, endPoint x: 544, endPoint y: 479, distance: 9.9
click at [544, 479] on strong "PE APPLICATION" at bounding box center [564, 482] width 81 height 12
copy strong "PE APPLICATION"
click at [532, 518] on input "text" at bounding box center [602, 508] width 370 height 22
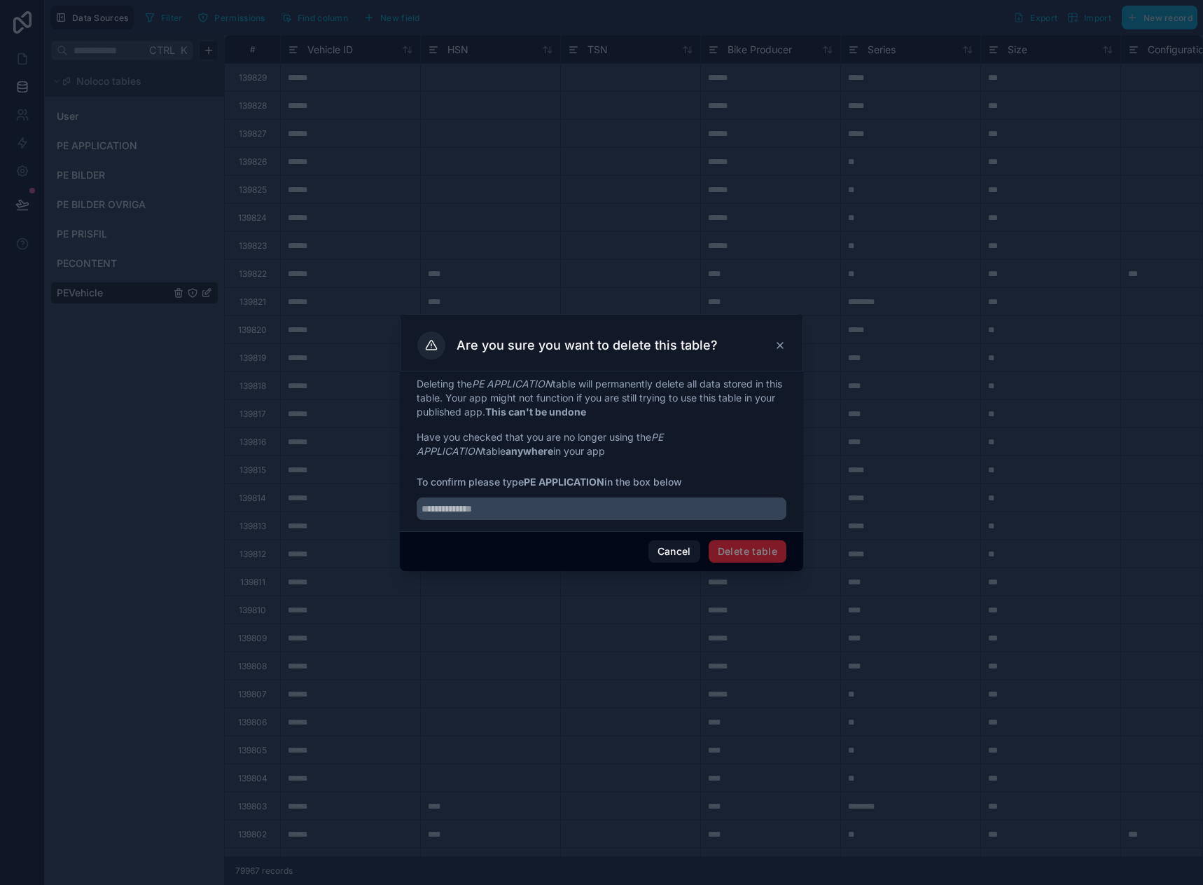
paste input "**********"
type input "**********"
click at [784, 553] on button "Delete table" at bounding box center [748, 551] width 78 height 22
click at [781, 344] on icon at bounding box center [781, 343] width 6 height 6
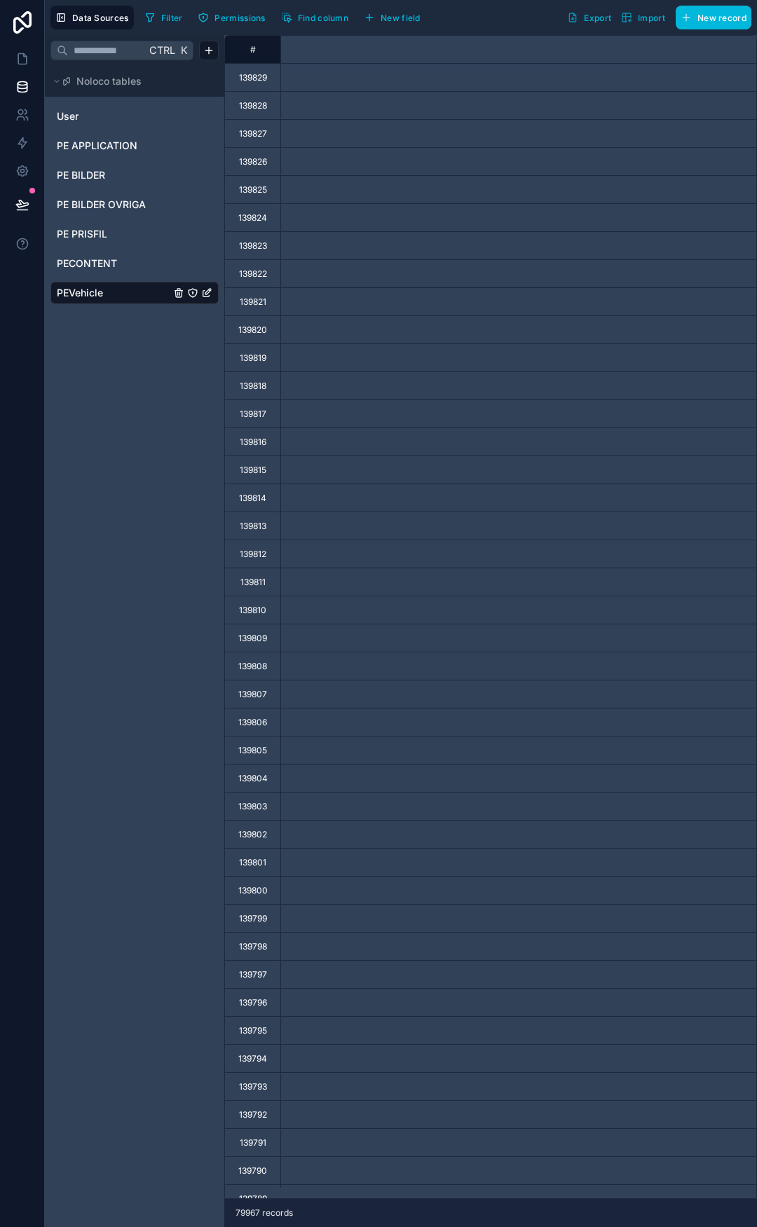
scroll to position [0, 3317]
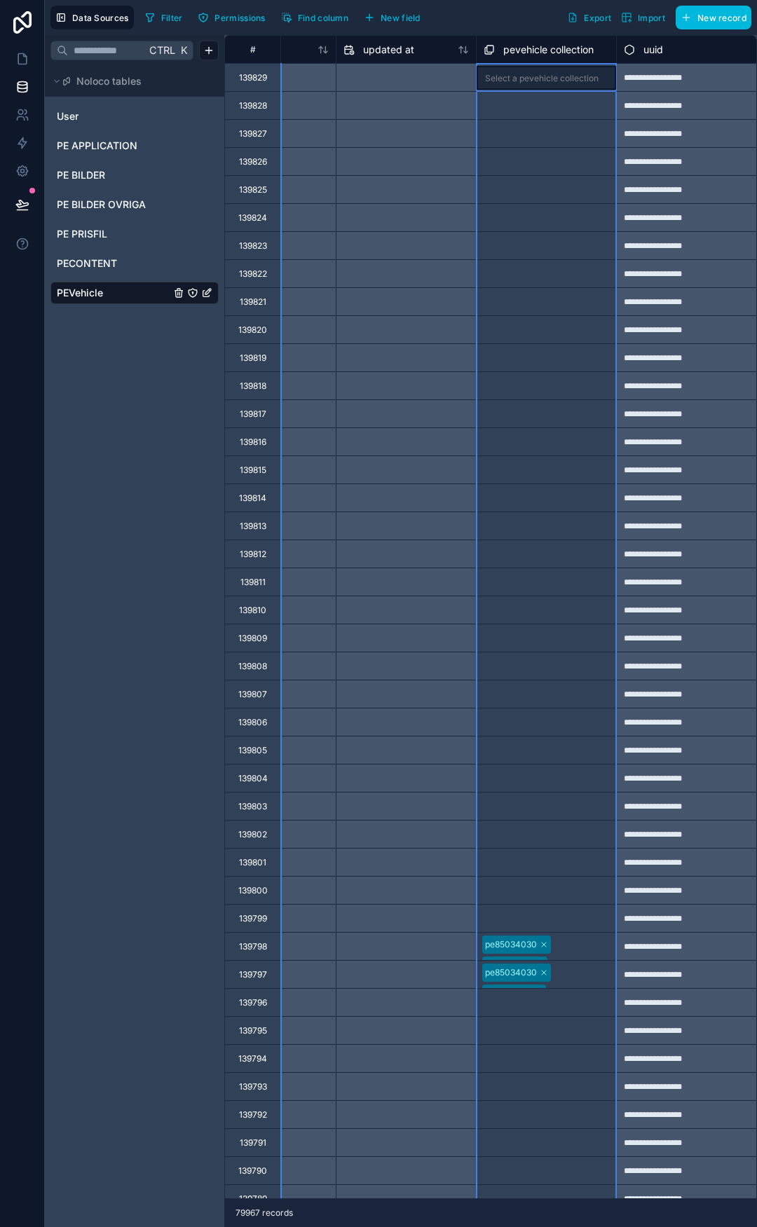
click at [539, 46] on span "pevehicle collection" at bounding box center [548, 50] width 90 height 14
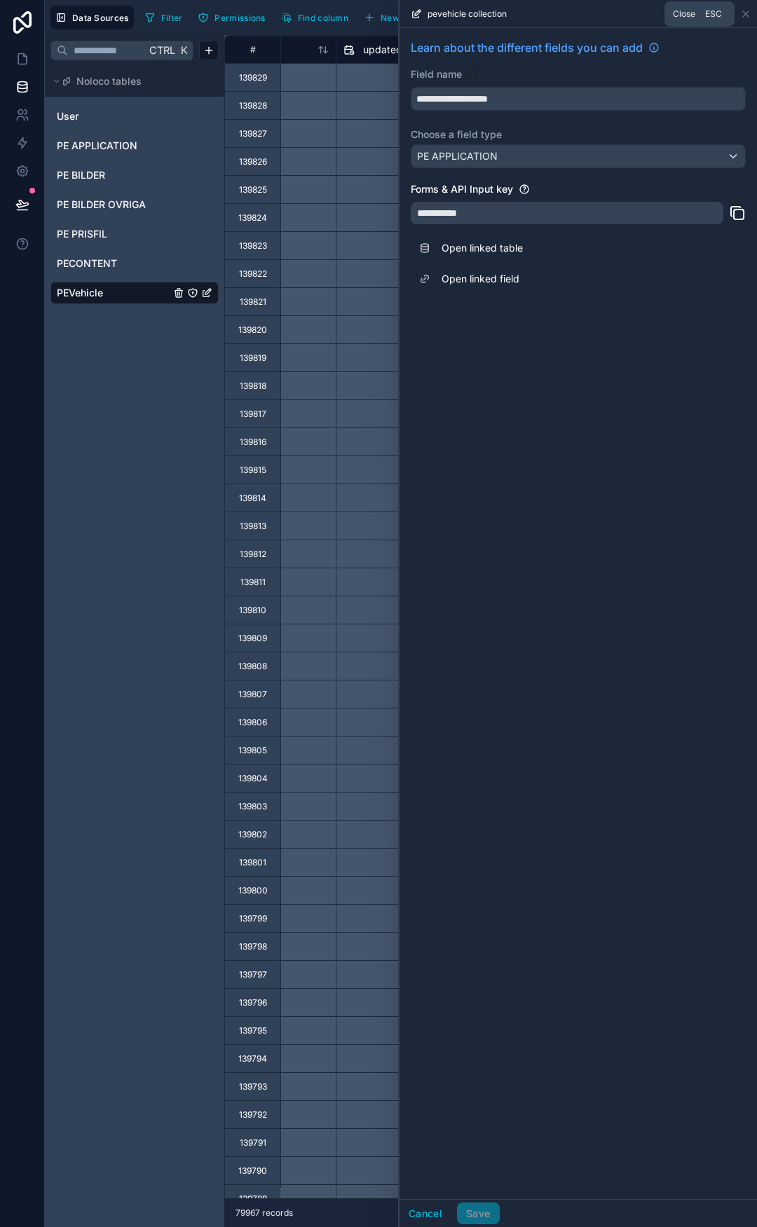
click at [747, 11] on icon at bounding box center [745, 13] width 11 height 11
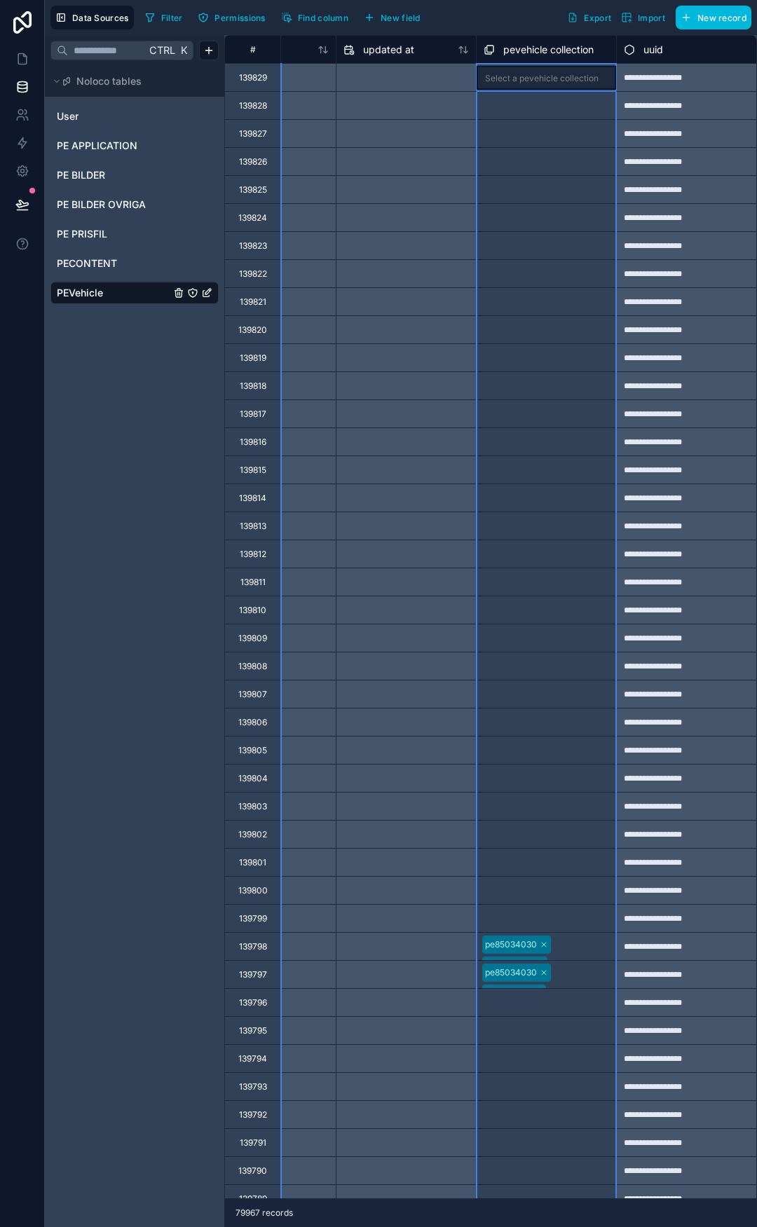
click at [515, 48] on span "pevehicle collection" at bounding box center [548, 50] width 90 height 14
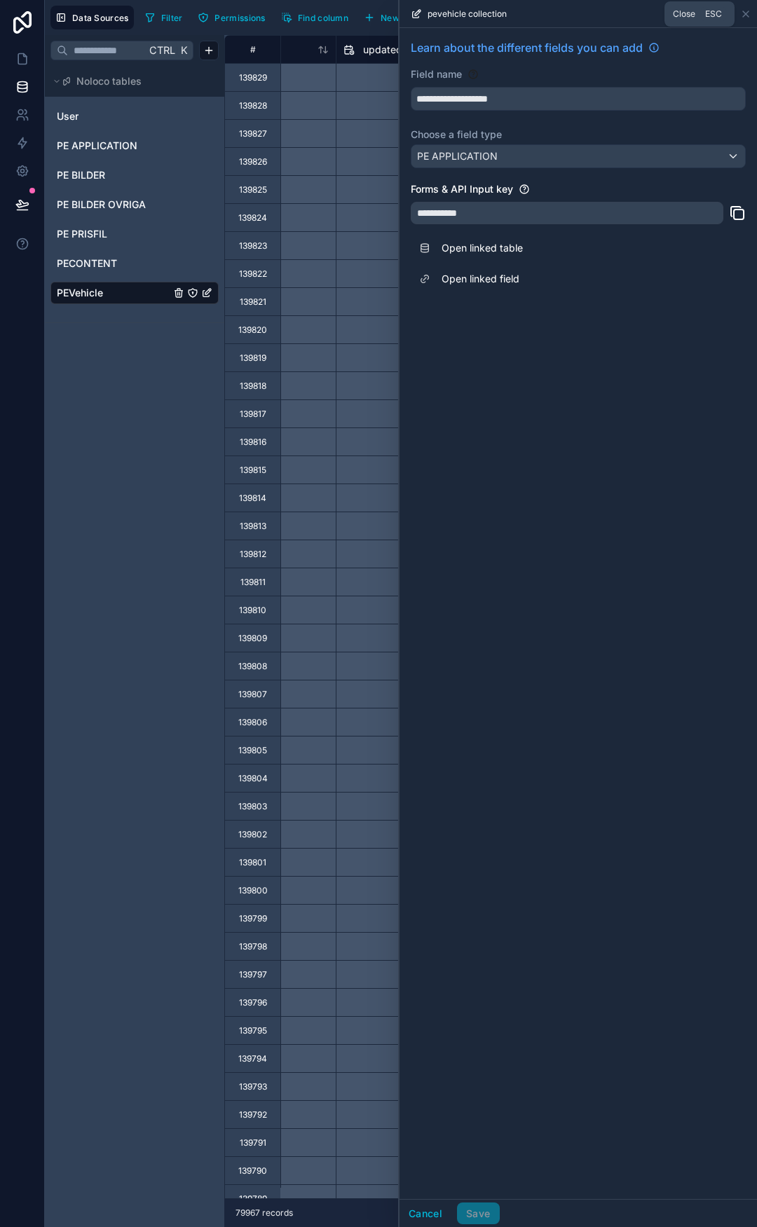
drag, startPoint x: 745, startPoint y: 10, endPoint x: 673, endPoint y: 27, distance: 73.4
click at [744, 10] on icon at bounding box center [745, 13] width 11 height 11
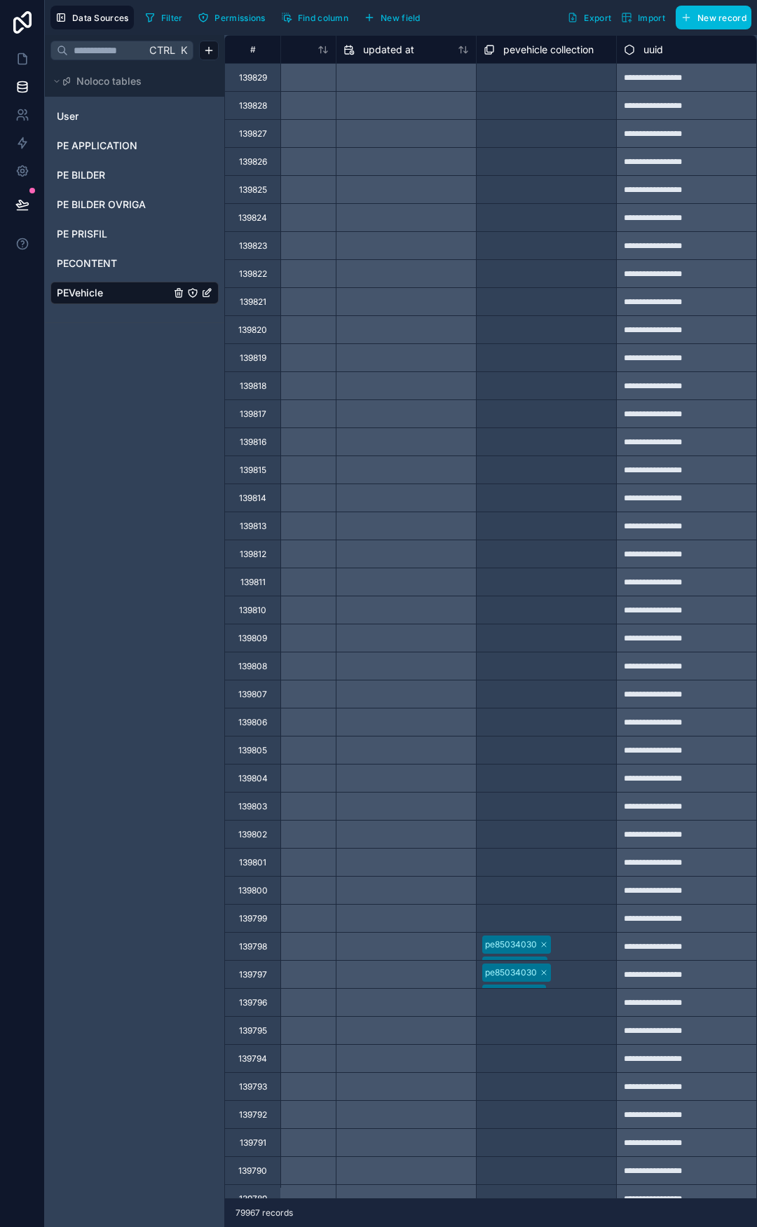
click at [124, 147] on span "PE APPLICATION" at bounding box center [97, 146] width 81 height 14
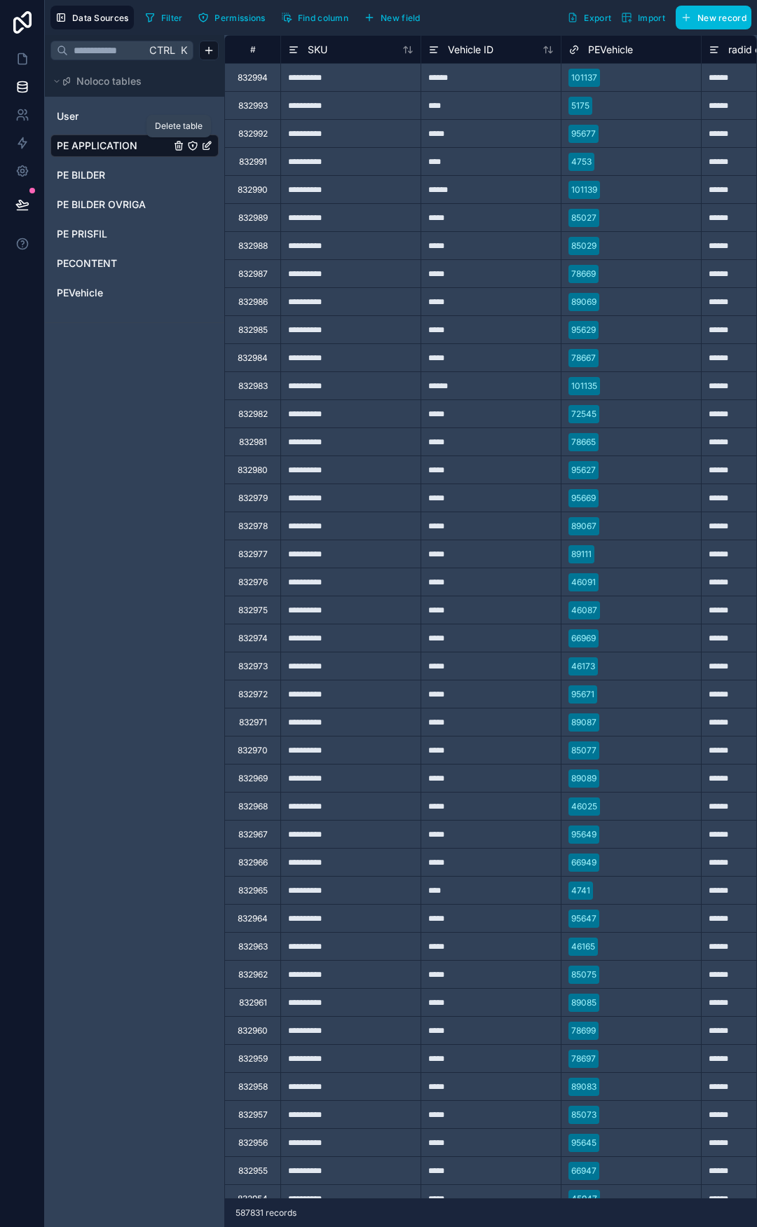
click at [179, 146] on icon "PE APPLICATION" at bounding box center [179, 146] width 0 height 3
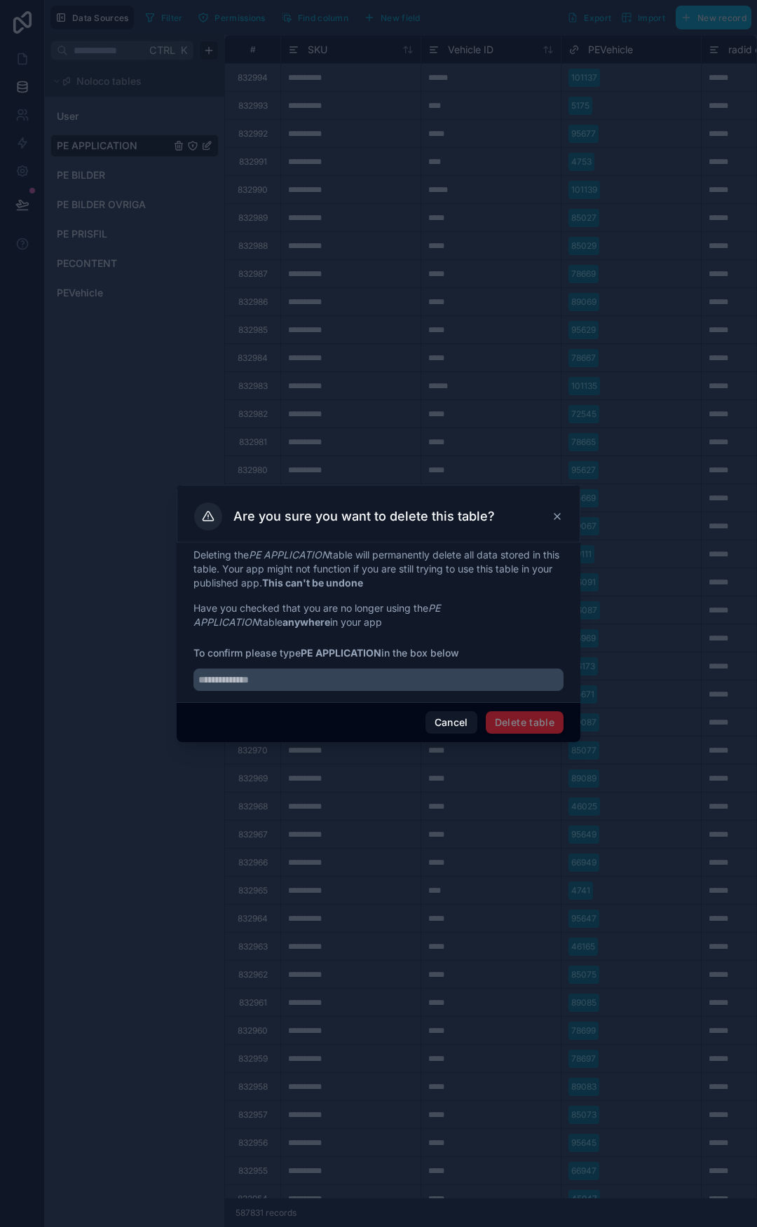
click at [310, 655] on strong "PE APPLICATION" at bounding box center [341, 653] width 81 height 12
drag, startPoint x: 310, startPoint y: 655, endPoint x: 327, endPoint y: 652, distance: 17.7
click at [320, 653] on strong "PE APPLICATION" at bounding box center [341, 653] width 81 height 12
click at [327, 652] on strong "PE APPLICATION" at bounding box center [341, 653] width 81 height 12
click at [309, 654] on strong "PE APPLICATION" at bounding box center [341, 653] width 81 height 12
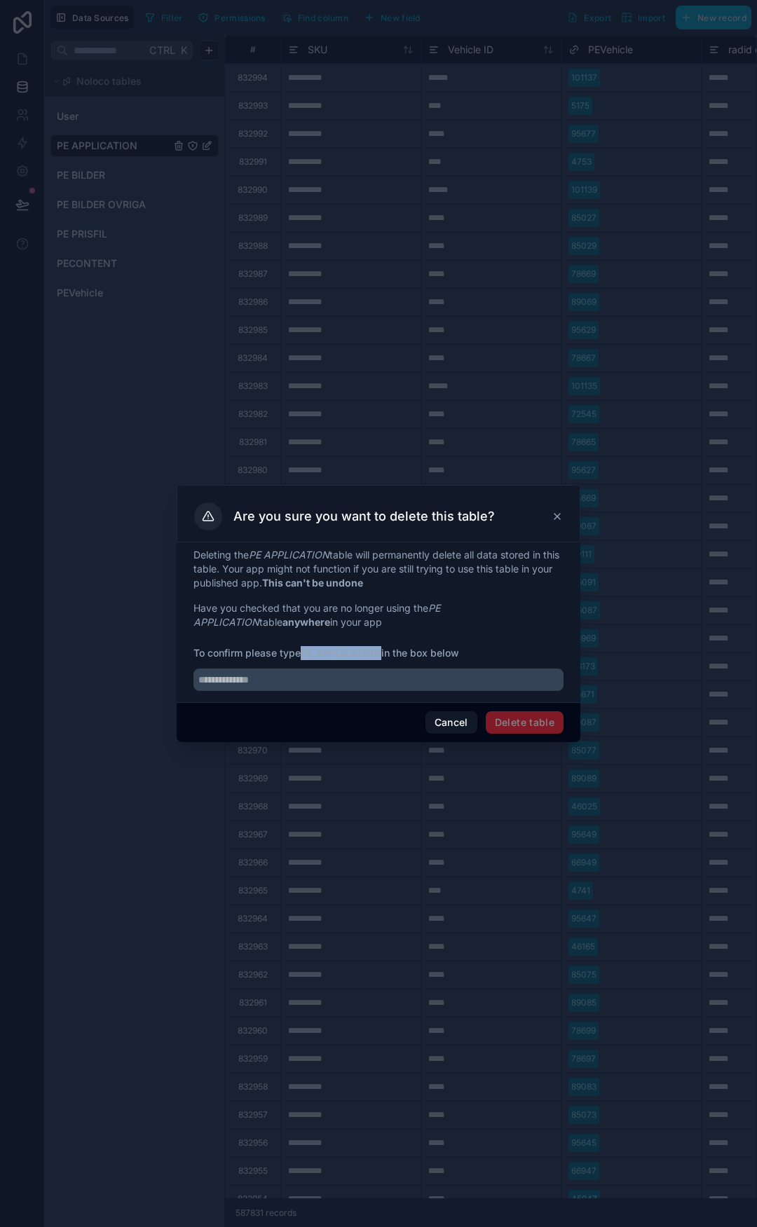
drag, startPoint x: 309, startPoint y: 654, endPoint x: 340, endPoint y: 656, distance: 30.9
click at [340, 656] on strong "PE APPLICATION" at bounding box center [341, 653] width 81 height 12
copy strong "PE APPLICATION"
drag, startPoint x: 338, startPoint y: 678, endPoint x: 370, endPoint y: 693, distance: 35.4
click at [337, 678] on input "text" at bounding box center [378, 679] width 370 height 22
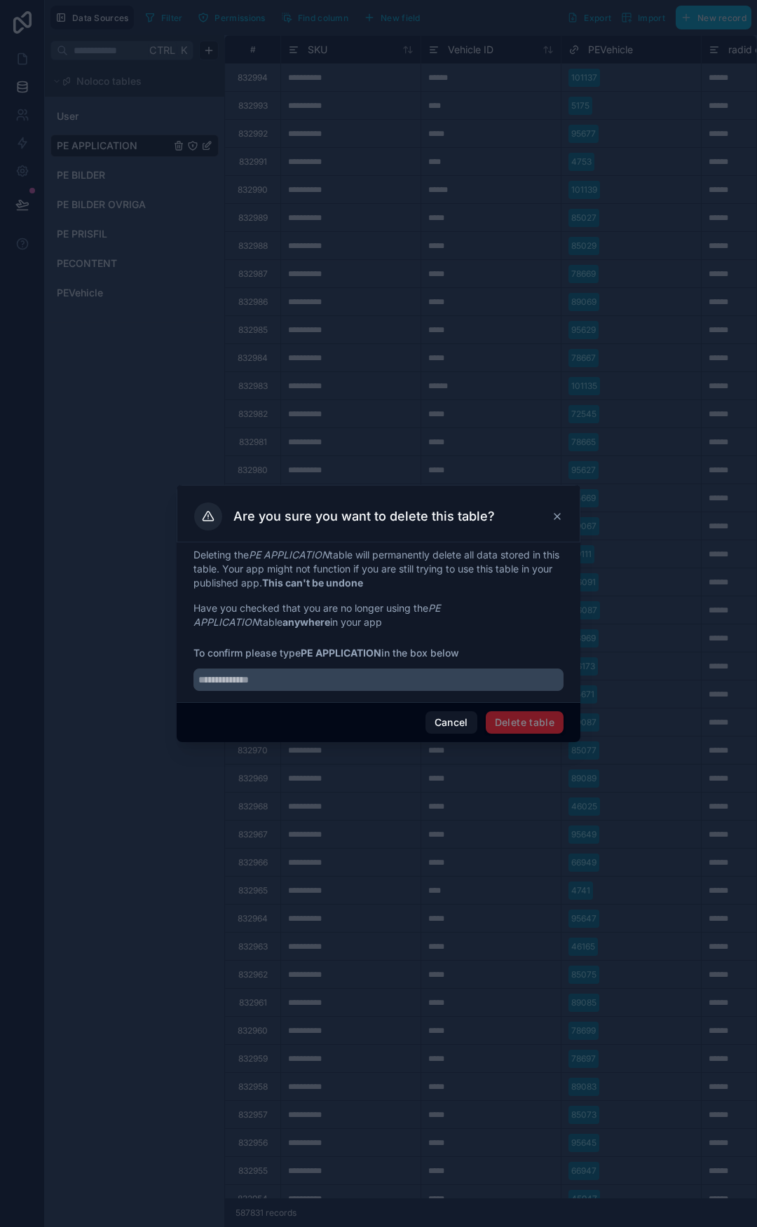
paste input "**********"
type input "**********"
click at [510, 717] on button "Delete table" at bounding box center [524, 722] width 78 height 22
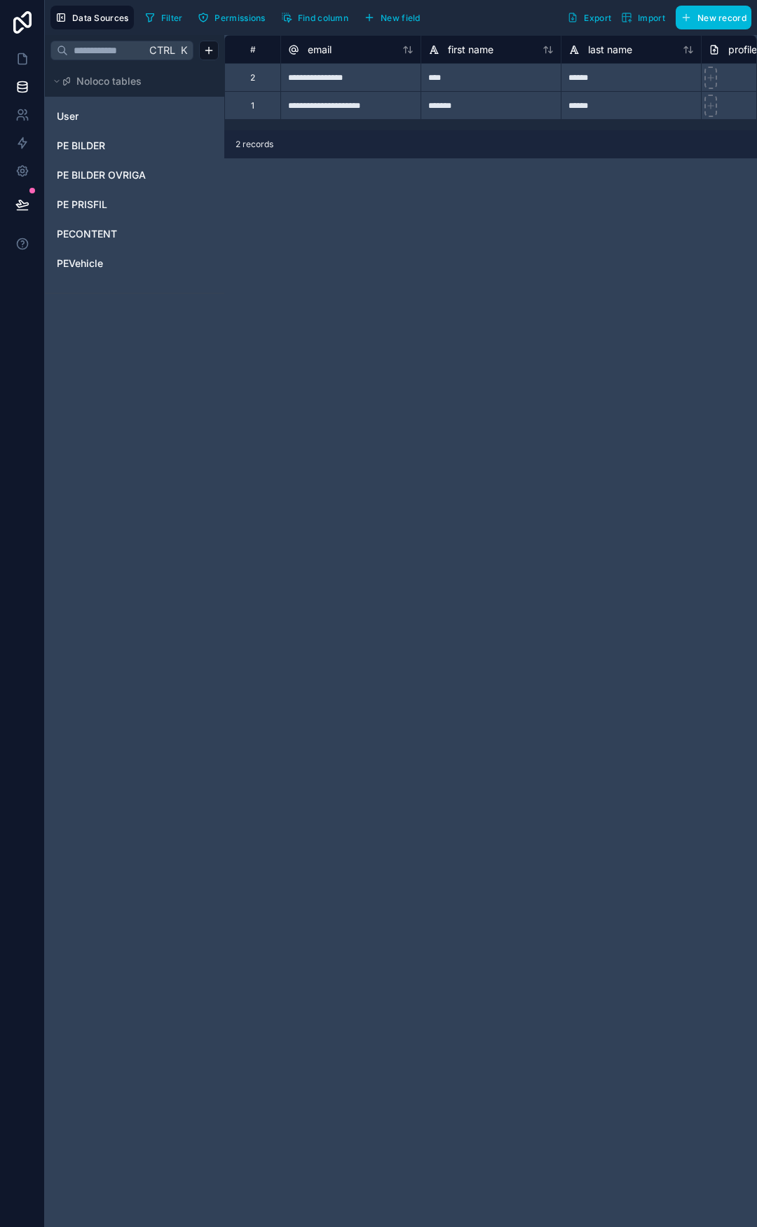
click at [96, 256] on span "PEVehicle" at bounding box center [80, 263] width 46 height 14
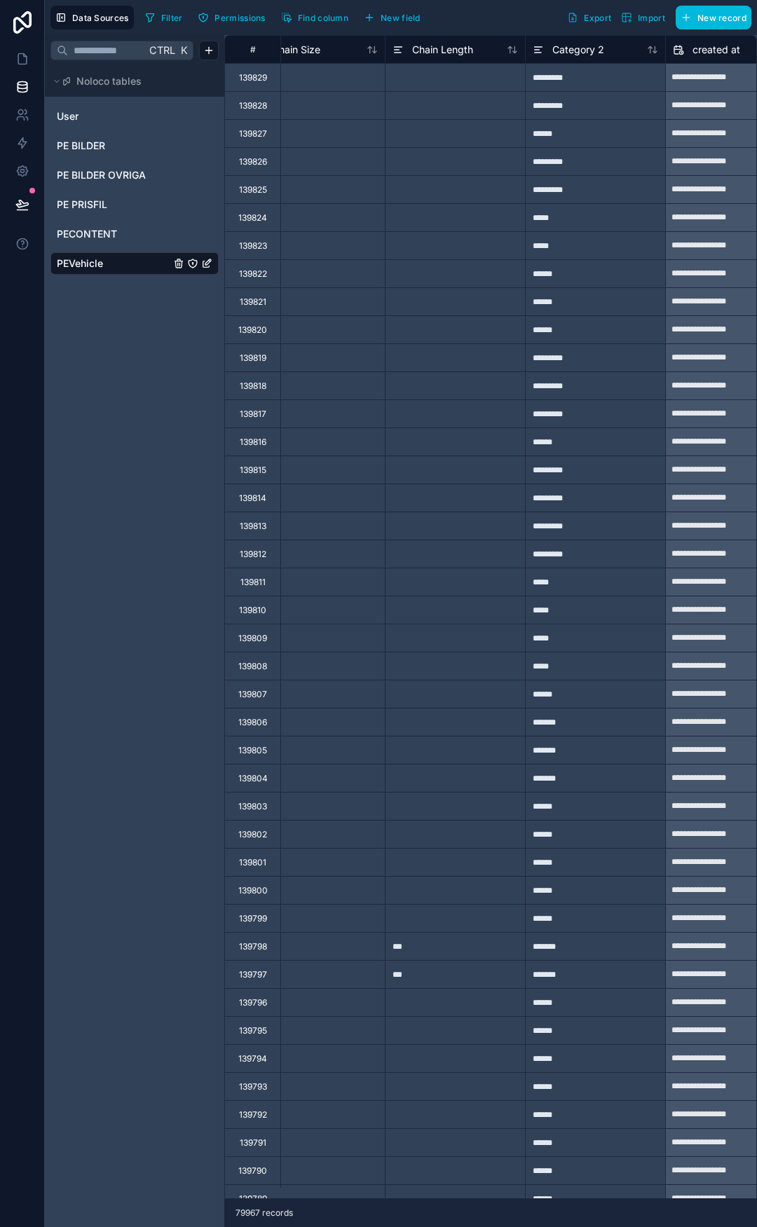
scroll to position [0, 3177]
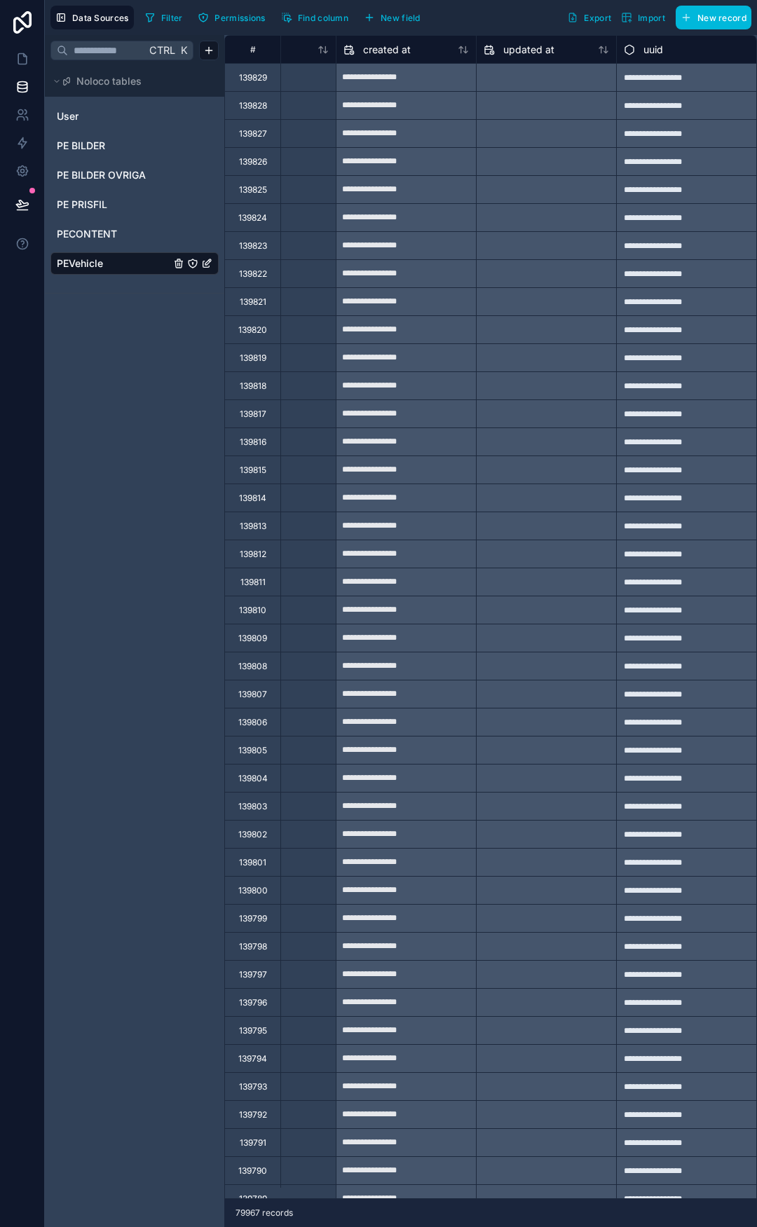
click at [88, 263] on span "PEVehicle" at bounding box center [80, 263] width 46 height 14
click at [25, 55] on icon at bounding box center [22, 59] width 8 height 11
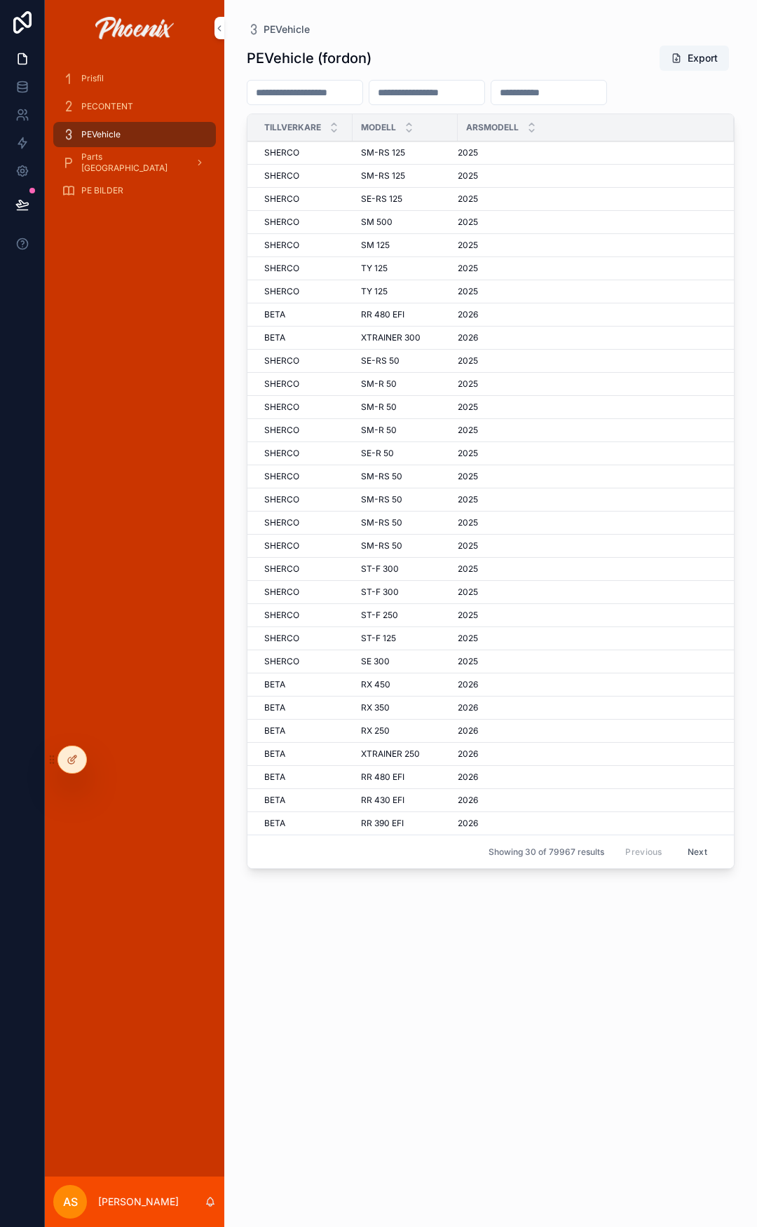
click at [490, 884] on div "PEVehicle (fordon) Export tillverkare Modell arsmodell SHERCO SHERCO SM-RS 125 …" at bounding box center [491, 622] width 488 height 1173
click at [555, 853] on span "Showing 30 of 79967 results" at bounding box center [546, 851] width 116 height 11
click at [686, 43] on div "PEVehicle (fordon) Export tillverkare Modell arsmodell SHERCO SHERCO SM-RS 125 …" at bounding box center [491, 622] width 488 height 1173
click at [686, 50] on button "Export" at bounding box center [693, 58] width 69 height 25
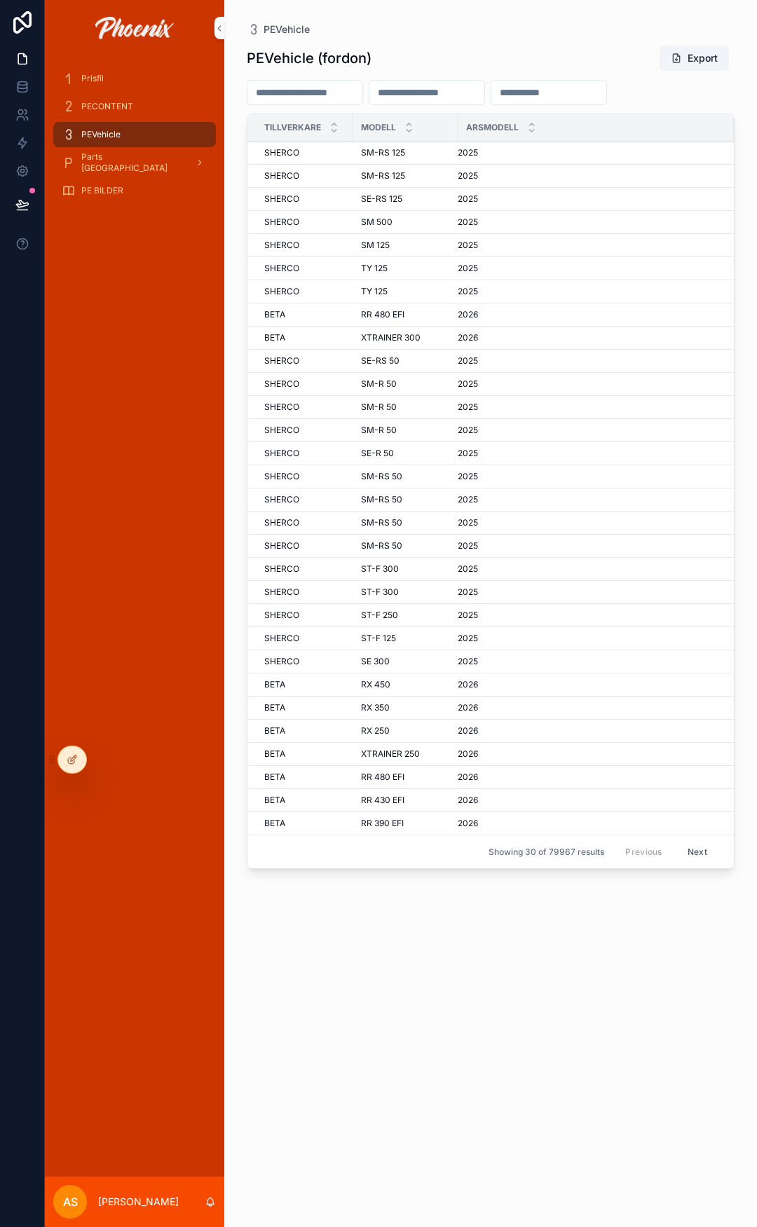
click at [79, 759] on div at bounding box center [72, 759] width 28 height 27
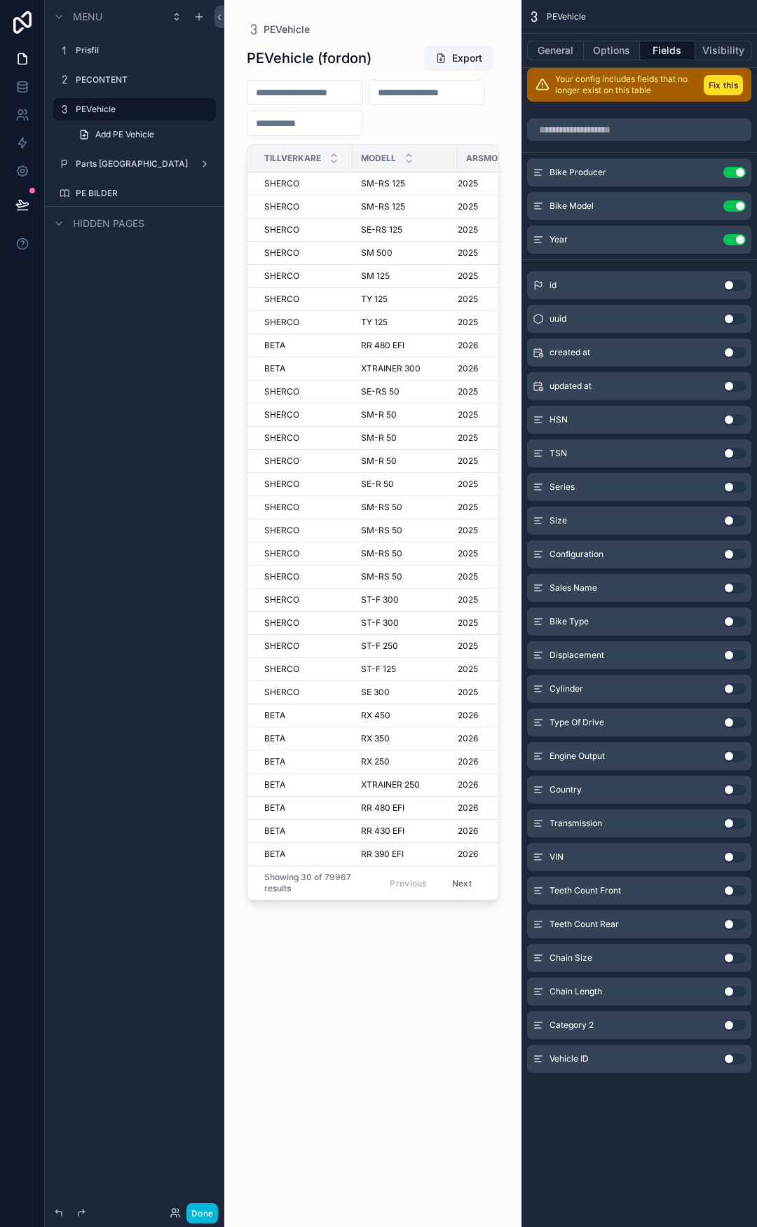
drag, startPoint x: 740, startPoint y: 1058, endPoint x: 743, endPoint y: 1025, distance: 33.7
click at [740, 1058] on button "Use setting" at bounding box center [734, 1058] width 22 height 11
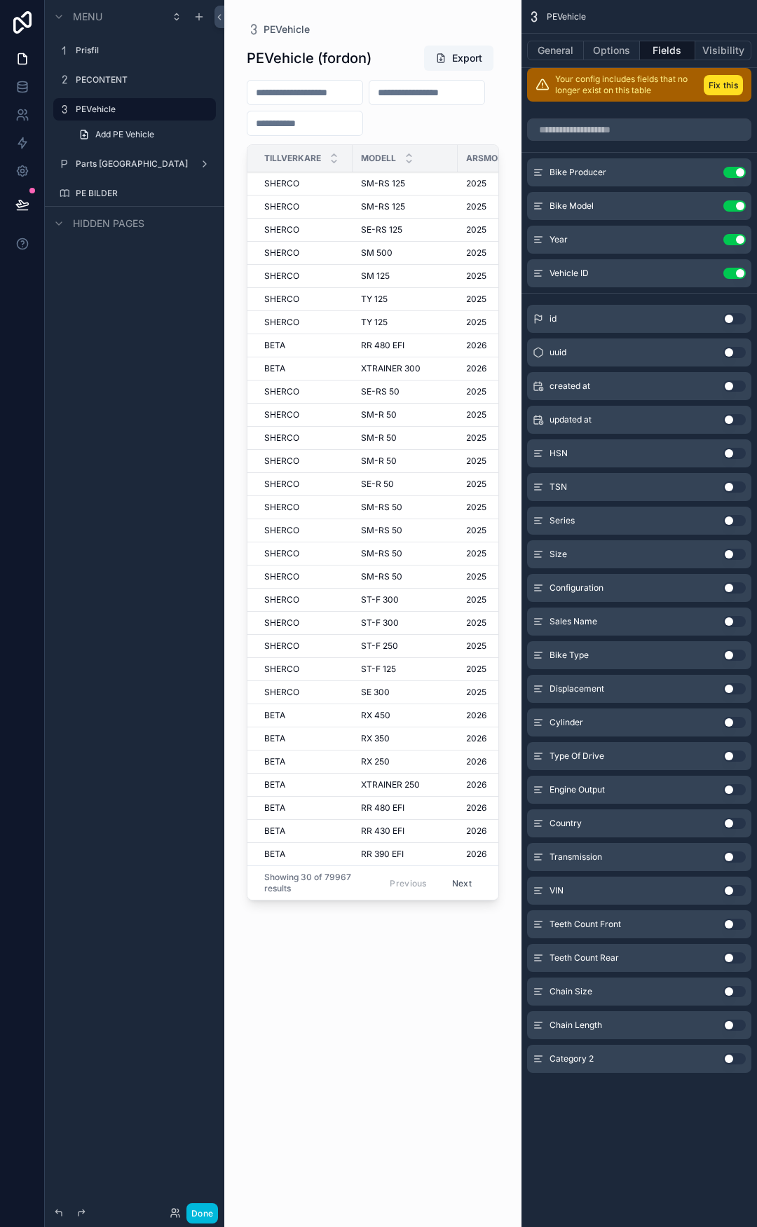
drag, startPoint x: 525, startPoint y: 271, endPoint x: 540, endPoint y: 253, distance: 23.9
click at [527, 197] on div "Bike Producer Use setting Bike Model Use setting Year Use setting Vehicle ID Us…" at bounding box center [638, 222] width 235 height 129
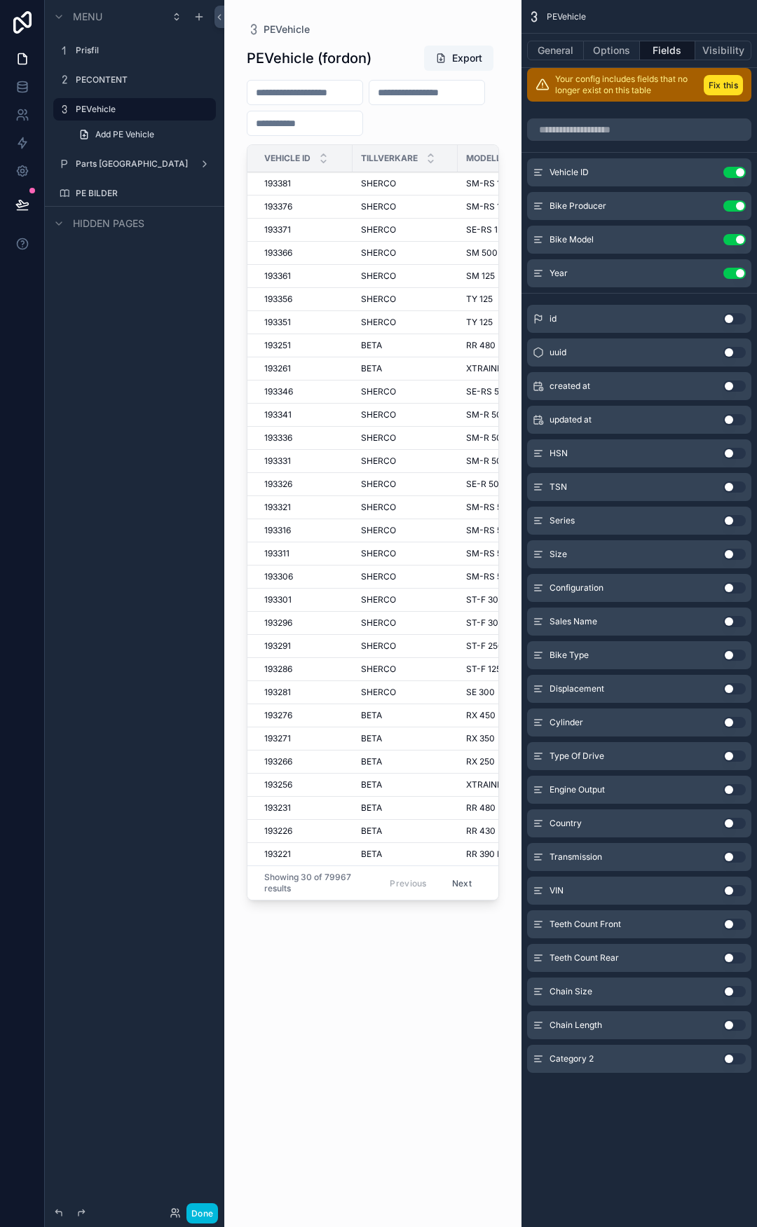
click at [193, 1215] on button "Done" at bounding box center [202, 1213] width 32 height 20
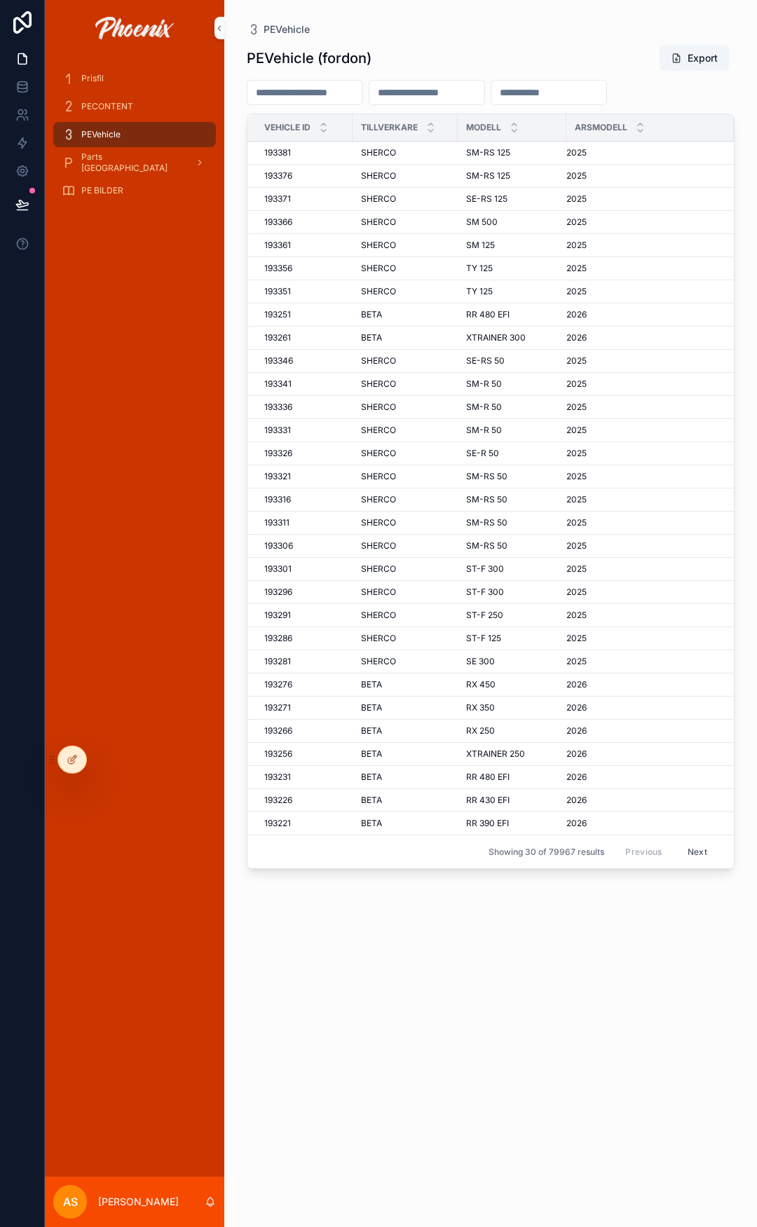
click at [689, 60] on button "Export" at bounding box center [693, 58] width 69 height 25
